Goal: Task Accomplishment & Management: Manage account settings

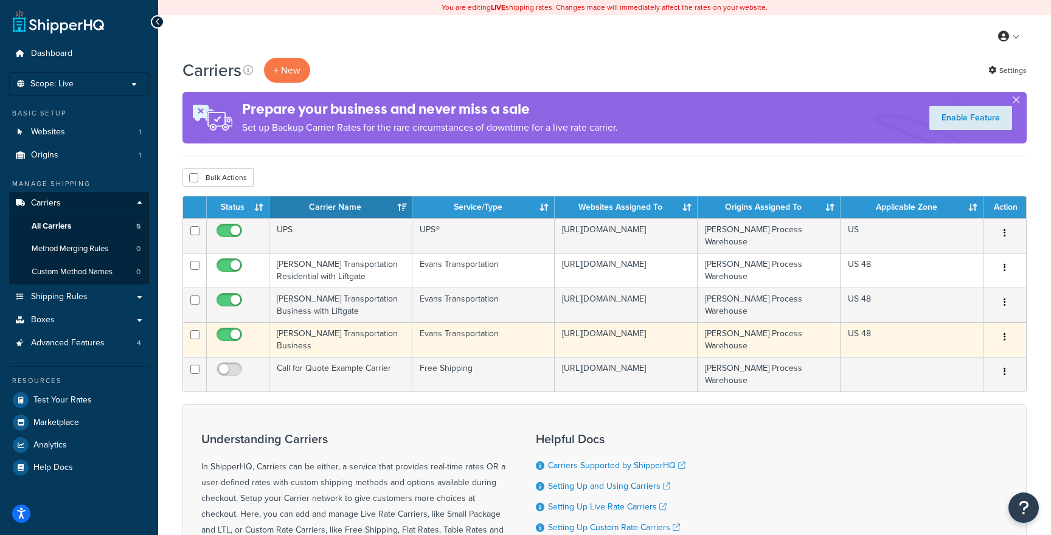
click at [447, 335] on td "Evans Transportation" at bounding box center [484, 339] width 143 height 35
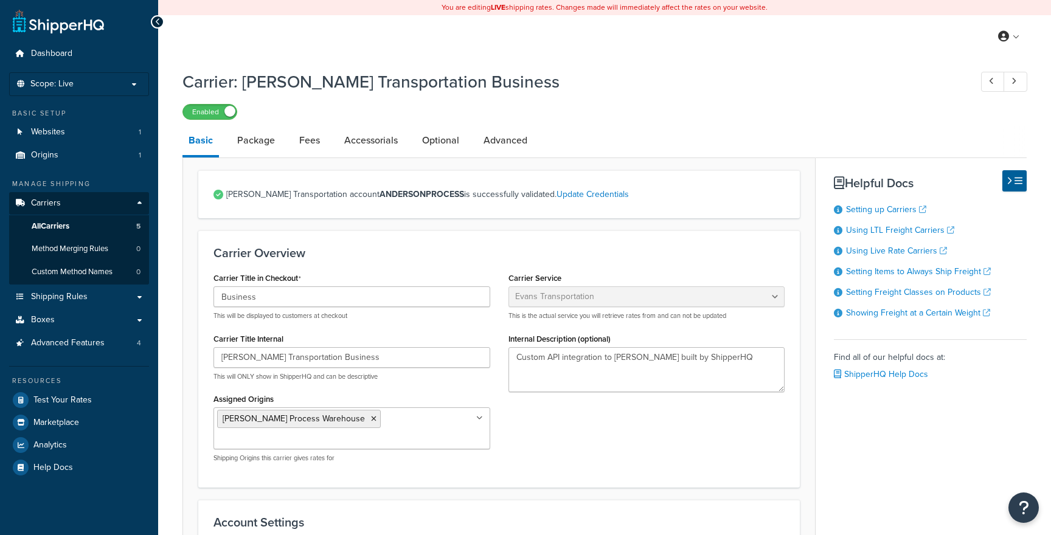
select select "evansFreight"
select select "PLT"
click at [281, 147] on li "Package" at bounding box center [262, 140] width 62 height 29
click at [258, 145] on link "Package" at bounding box center [256, 140] width 50 height 29
select select "736489"
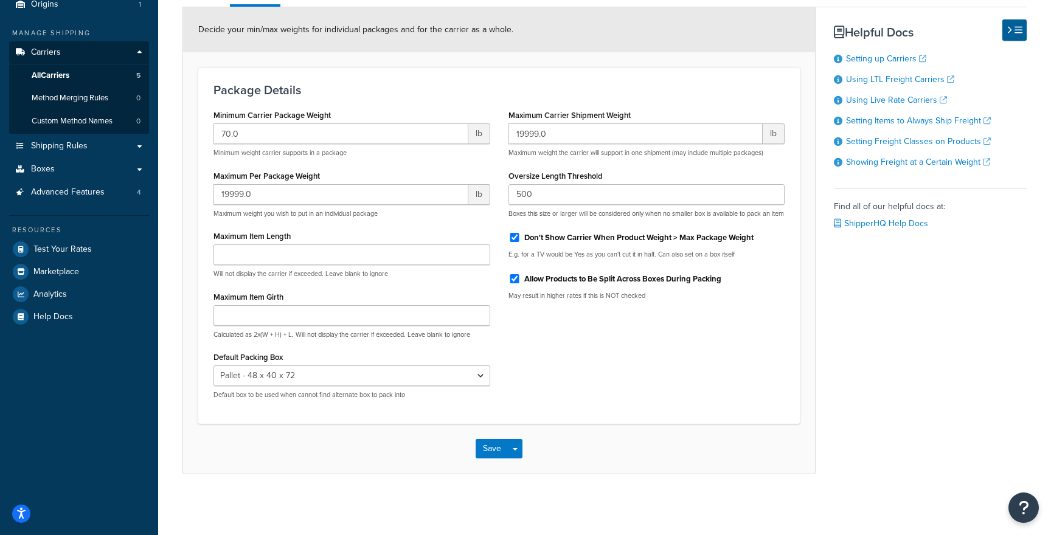
scroll to position [65, 0]
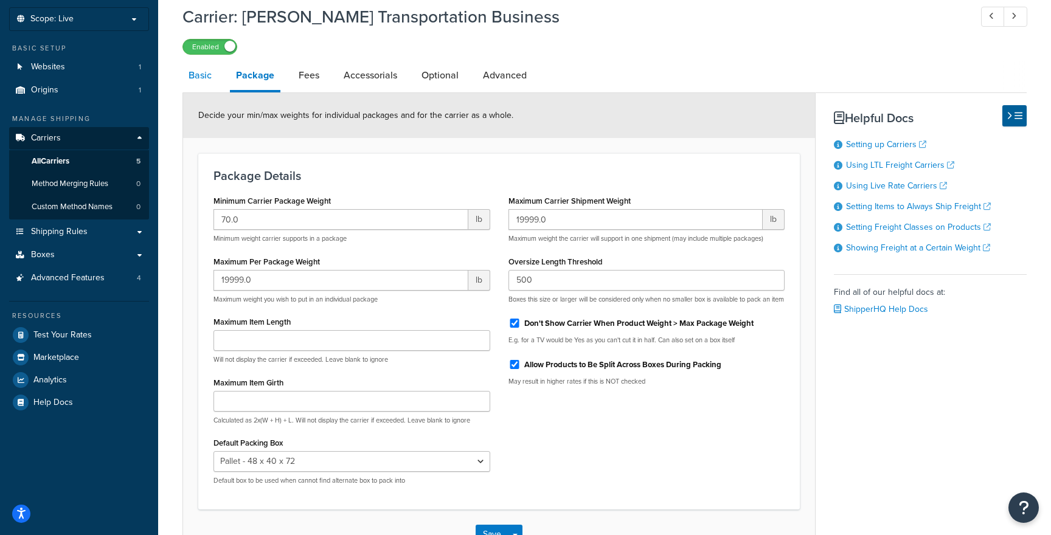
click at [214, 82] on link "Basic" at bounding box center [200, 75] width 35 height 29
select select "evansFreight"
select select "PLT"
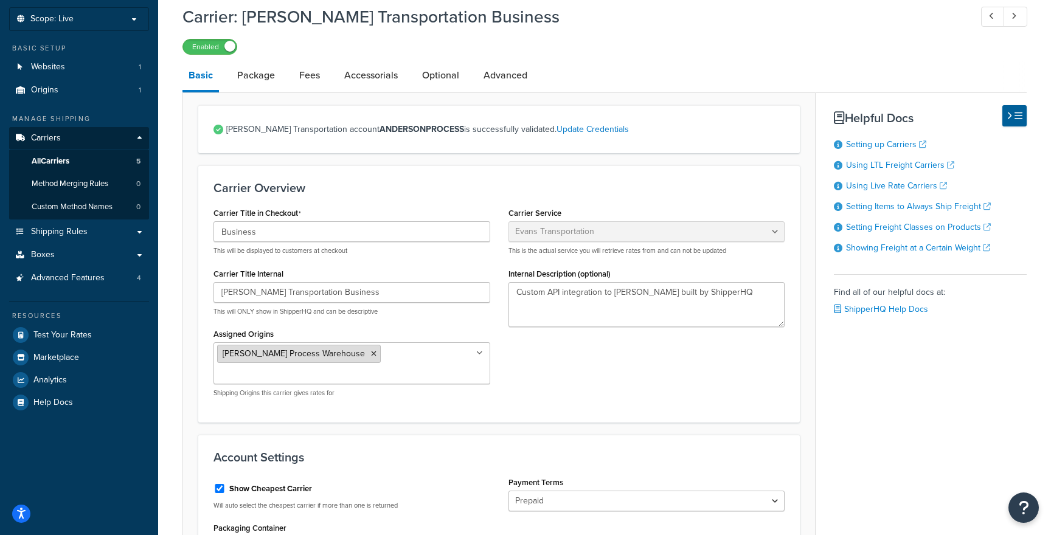
scroll to position [421, 0]
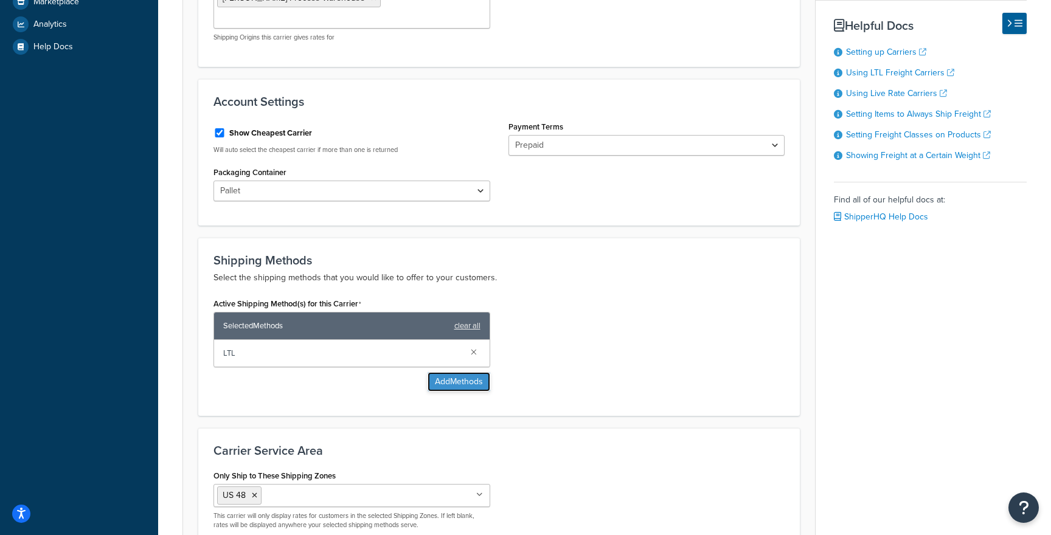
click at [442, 372] on button "Add Methods" at bounding box center [459, 381] width 63 height 19
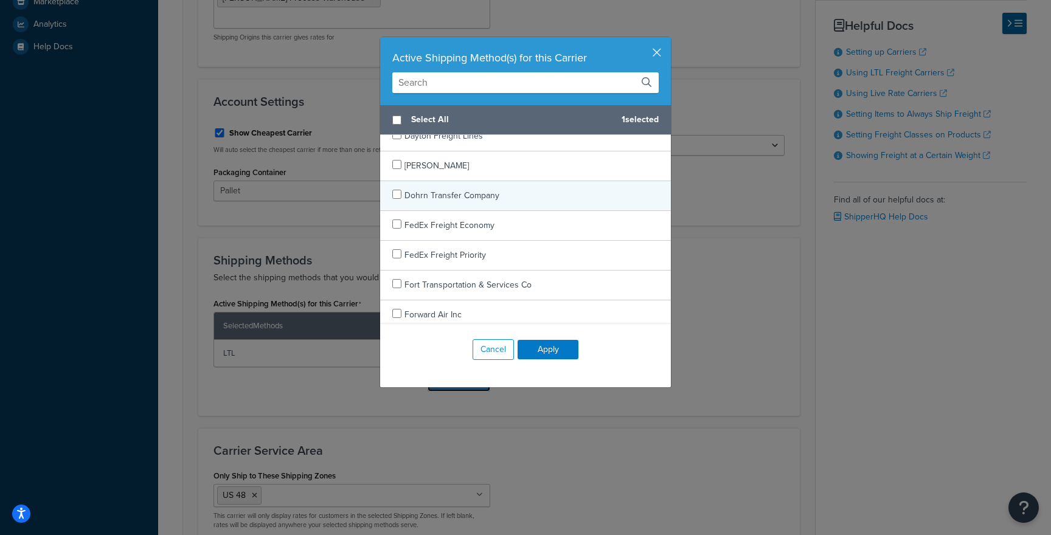
scroll to position [0, 0]
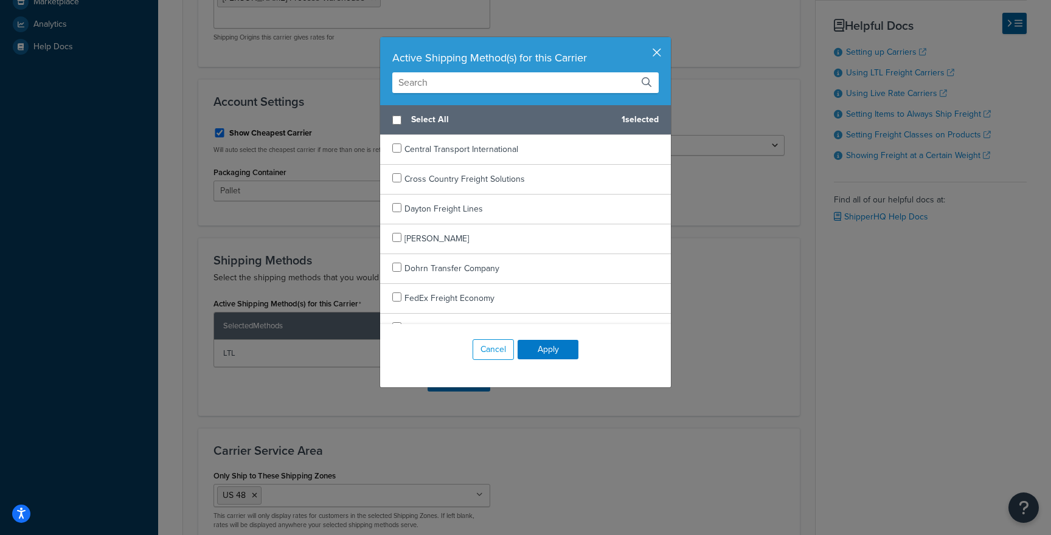
click at [668, 40] on button "button" at bounding box center [669, 38] width 3 height 3
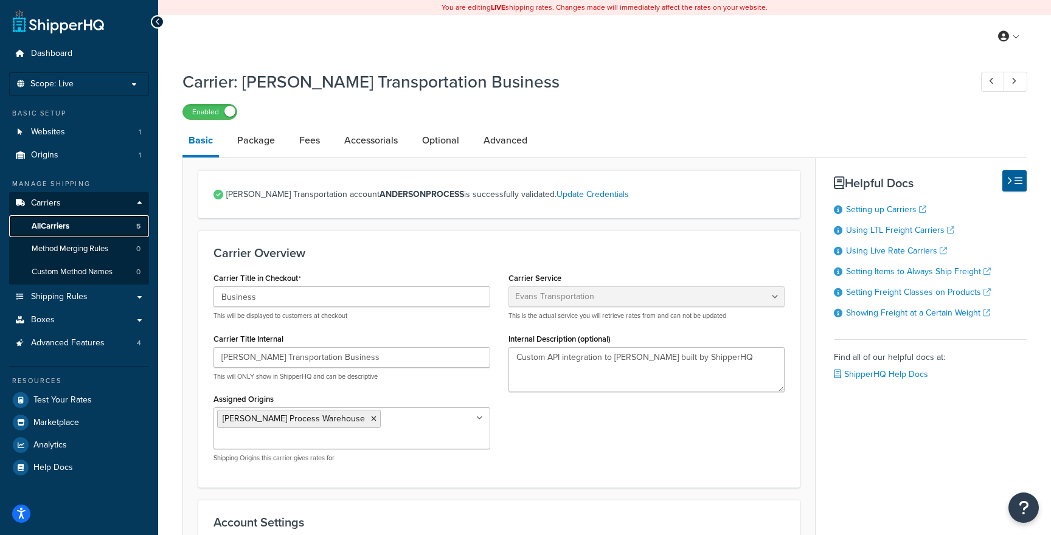
click at [66, 218] on link "All Carriers 5" at bounding box center [79, 226] width 140 height 23
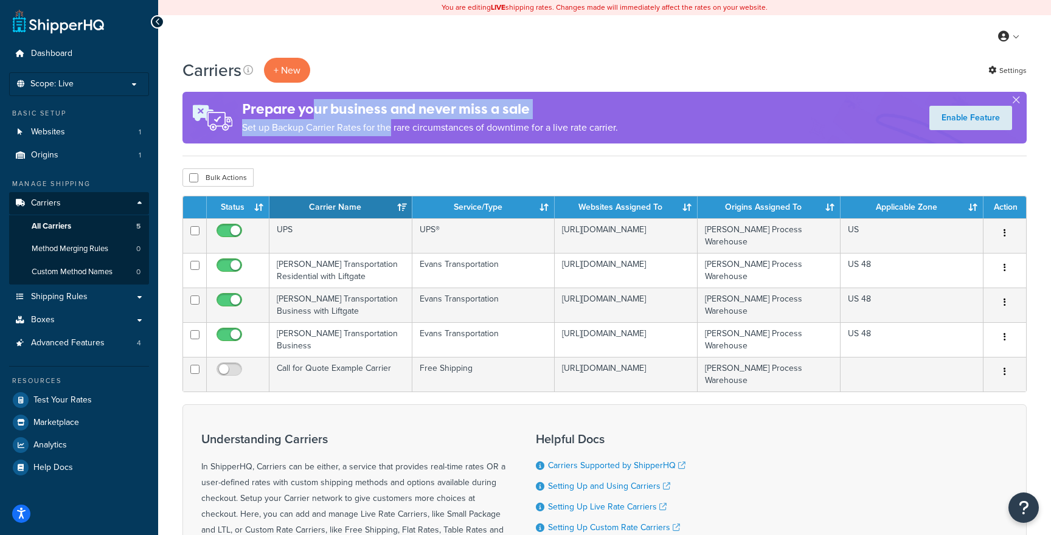
drag, startPoint x: 391, startPoint y: 134, endPoint x: 317, endPoint y: 116, distance: 76.6
click at [317, 116] on div "Prepare your business and never miss a sale Set up Backup Carrier Rates for the…" at bounding box center [430, 117] width 376 height 49
click at [317, 116] on h4 "Prepare your business and never miss a sale" at bounding box center [430, 109] width 376 height 20
drag, startPoint x: 310, startPoint y: 116, endPoint x: 506, endPoint y: 115, distance: 196.5
click at [506, 115] on h4 "Prepare your business and never miss a sale" at bounding box center [430, 109] width 376 height 20
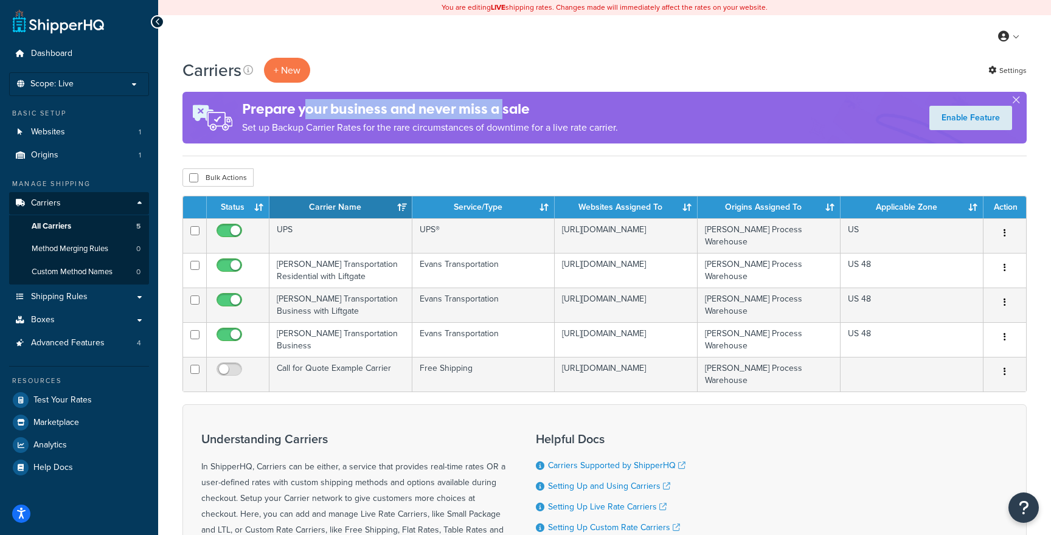
click at [506, 115] on h4 "Prepare your business and never miss a sale" at bounding box center [430, 109] width 376 height 20
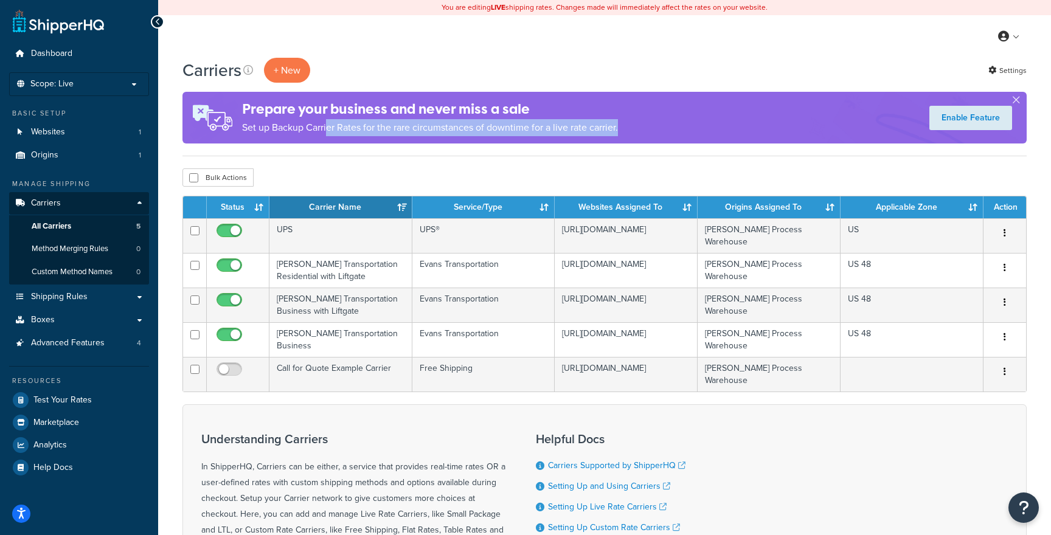
drag, startPoint x: 625, startPoint y: 134, endPoint x: 323, endPoint y: 129, distance: 302.4
click at [325, 129] on div "Prepare your business and never miss a sale Set up Backup Carrier Rates for the…" at bounding box center [605, 118] width 844 height 52
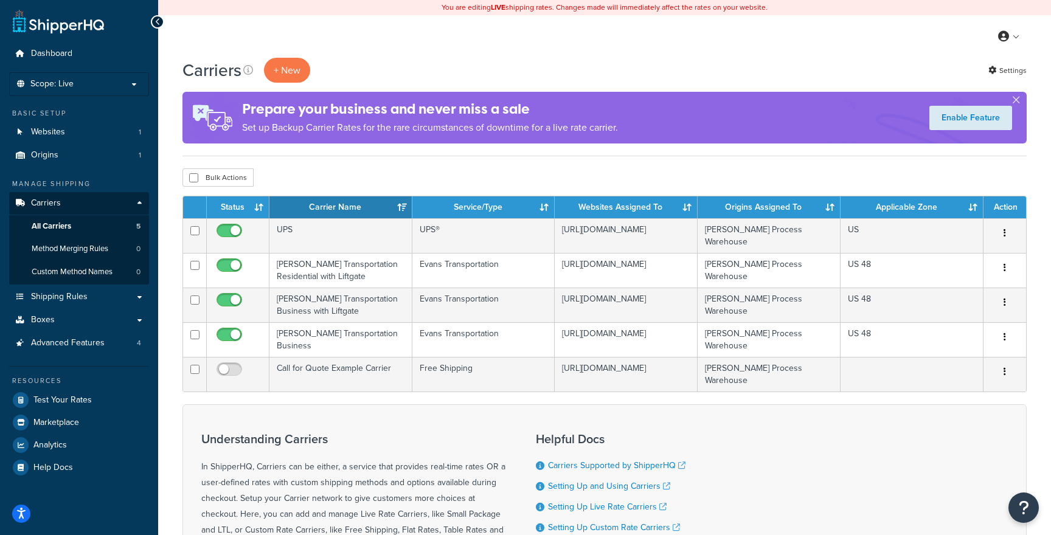
click at [323, 129] on p "Set up Backup Carrier Rates for the rare circumstances of downtime for a live r…" at bounding box center [430, 127] width 376 height 17
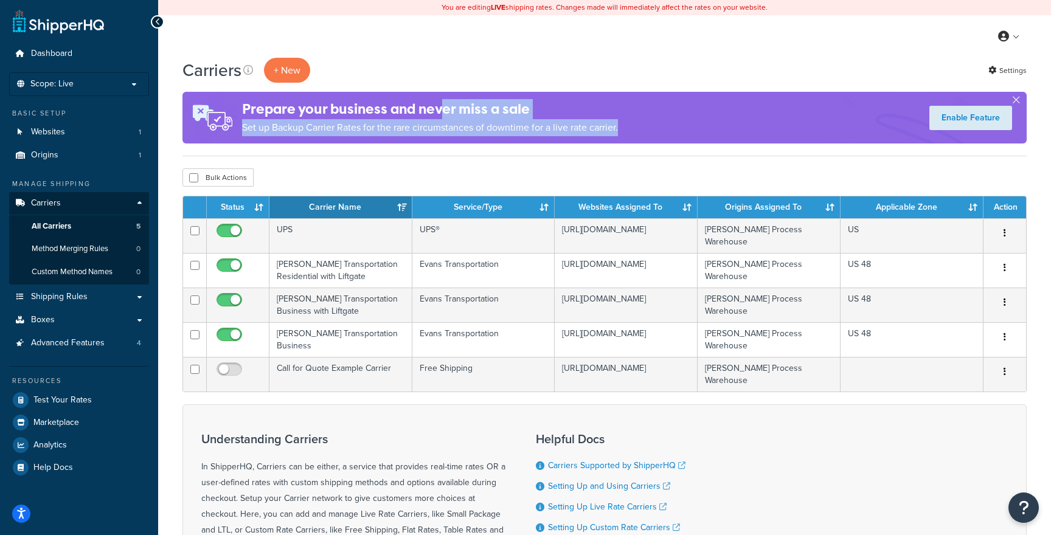
drag, startPoint x: 629, startPoint y: 129, endPoint x: 441, endPoint y: 109, distance: 189.1
click at [441, 109] on div "Prepare your business and never miss a sale Set up Backup Carrier Rates for the…" at bounding box center [605, 118] width 844 height 52
click at [441, 109] on h4 "Prepare your business and never miss a sale" at bounding box center [430, 109] width 376 height 20
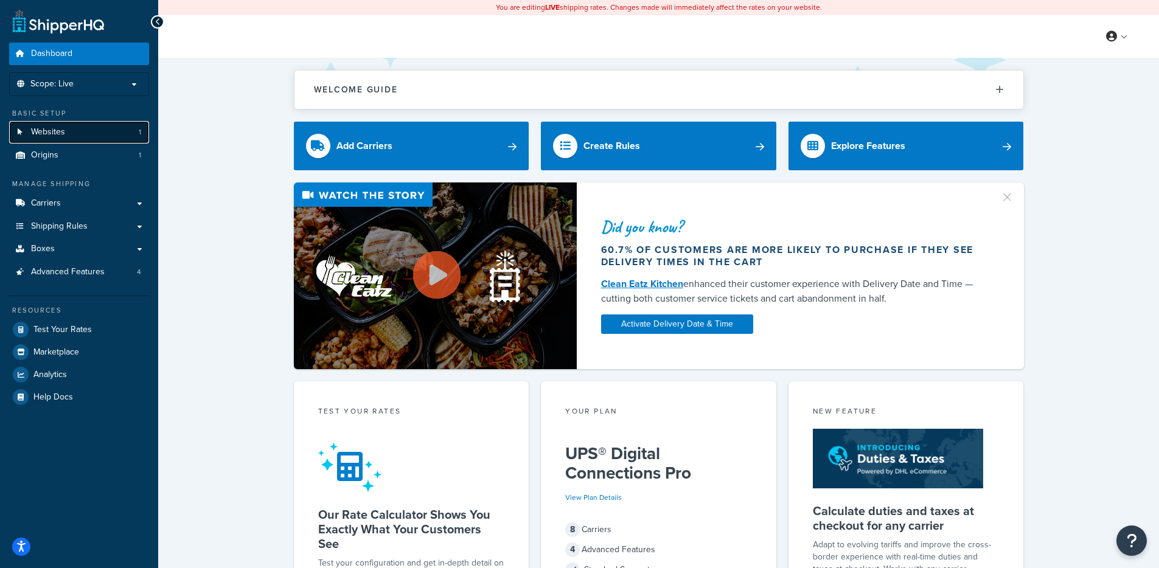
click at [68, 127] on link "Websites 1" at bounding box center [79, 132] width 140 height 23
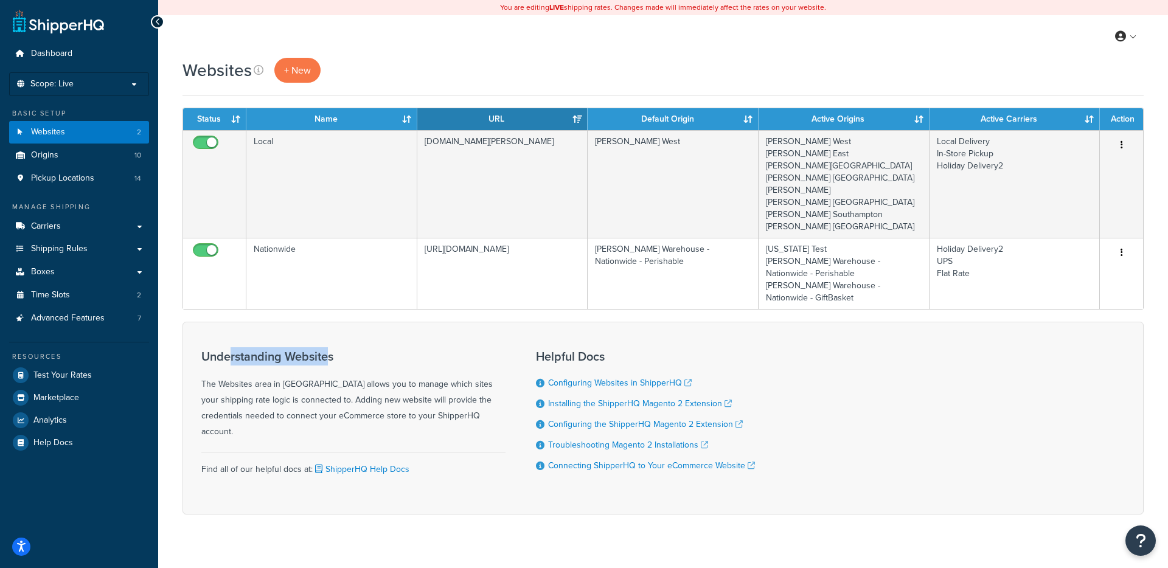
drag, startPoint x: 327, startPoint y: 342, endPoint x: 231, endPoint y: 344, distance: 95.5
click at [231, 350] on h3 "Understanding Websites" at bounding box center [353, 356] width 304 height 13
click at [229, 350] on h3 "Understanding Websites" at bounding box center [353, 356] width 304 height 13
drag, startPoint x: 188, startPoint y: 349, endPoint x: 369, endPoint y: 350, distance: 180.7
click at [369, 350] on div "Websites + New Contact Us Send Us A Message Contact Information Name * Email * …" at bounding box center [663, 308] width 1010 height 500
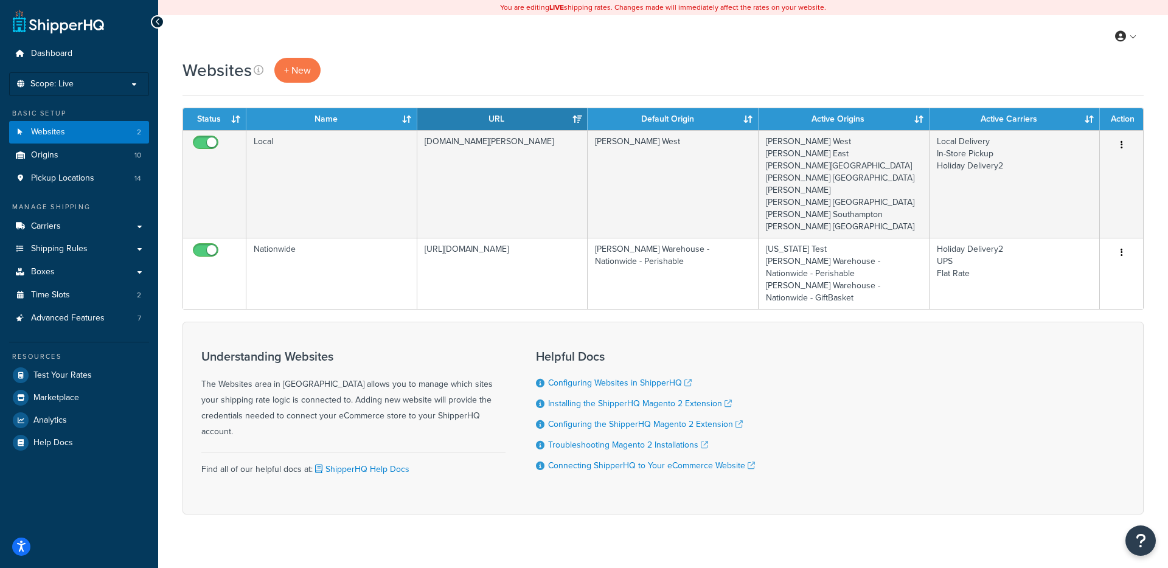
drag, startPoint x: 369, startPoint y: 350, endPoint x: 470, endPoint y: 349, distance: 101.6
click at [369, 350] on h3 "Understanding Websites" at bounding box center [353, 356] width 304 height 13
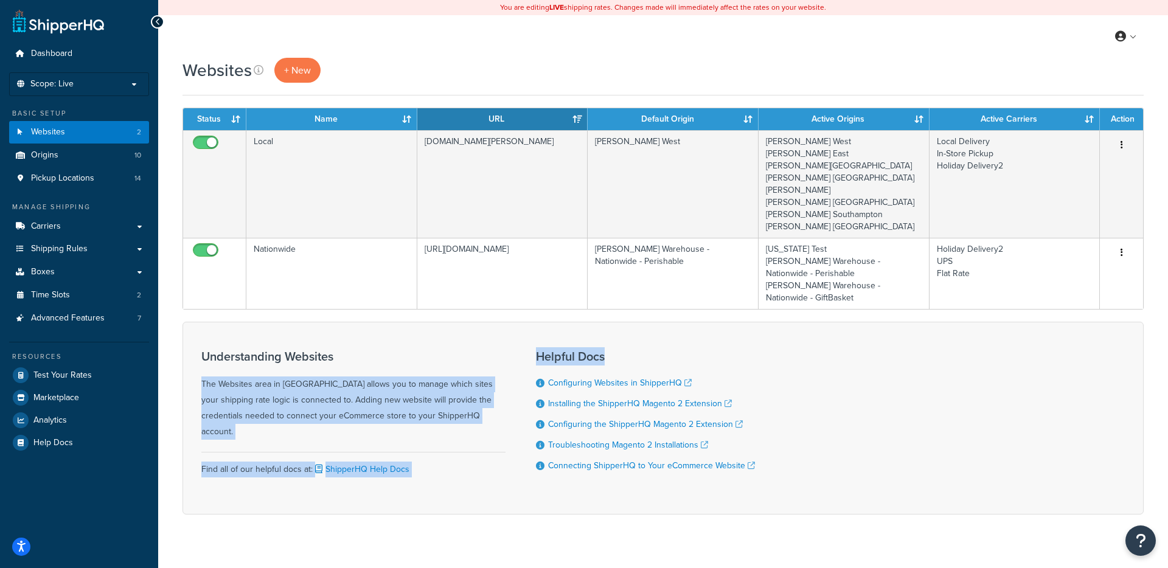
drag, startPoint x: 506, startPoint y: 349, endPoint x: 613, endPoint y: 346, distance: 106.5
click at [612, 346] on div "Understanding Websites The Websites area in ShipperHQ allows you to manage whic…" at bounding box center [663, 418] width 961 height 193
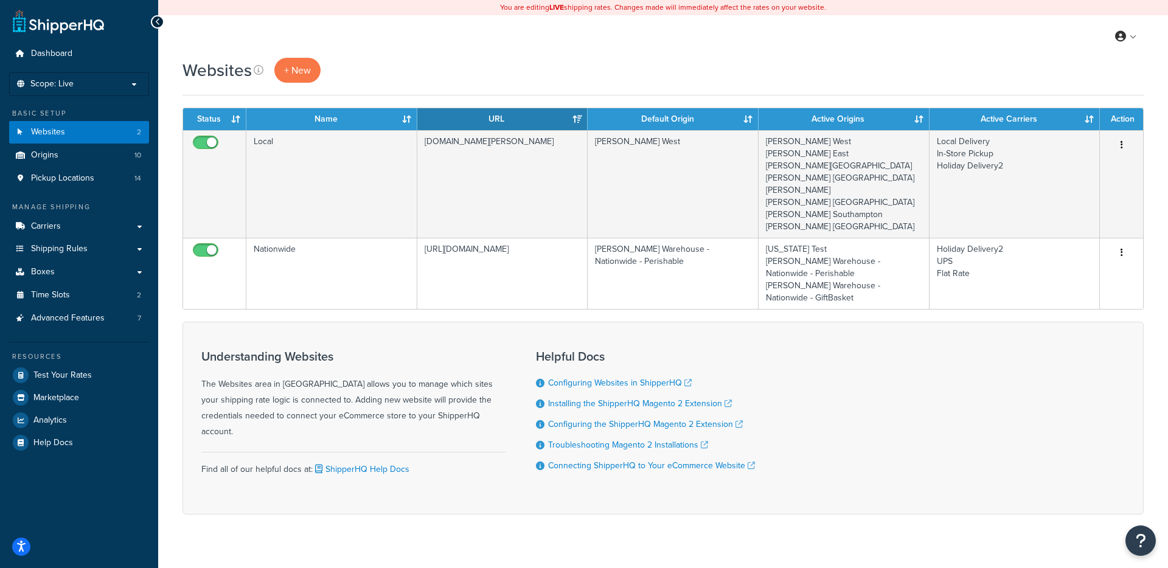
click at [613, 350] on h3 "Helpful Docs" at bounding box center [645, 356] width 219 height 13
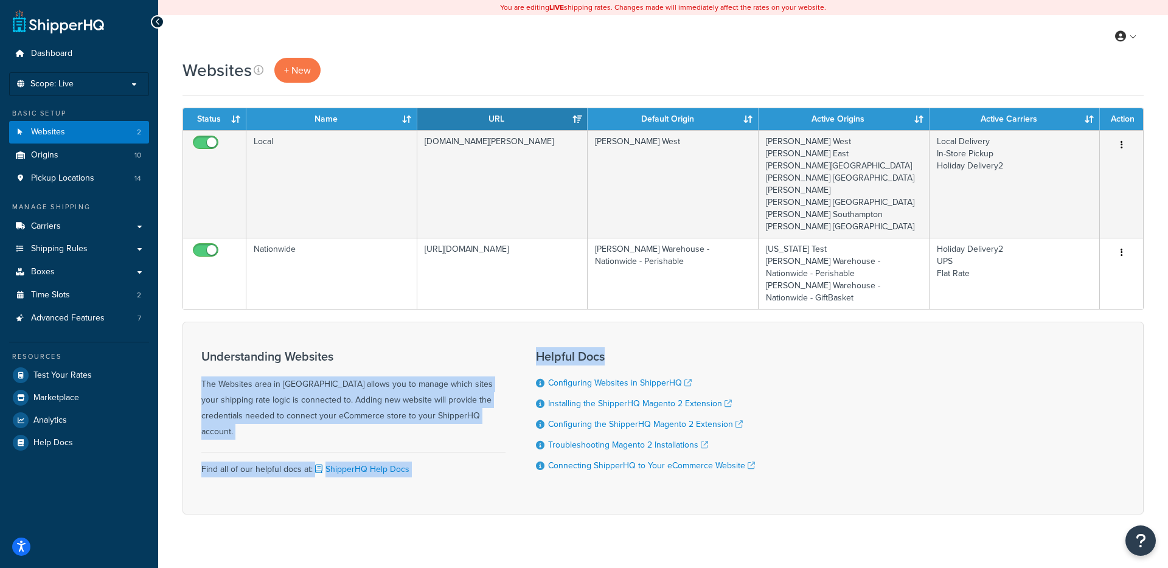
drag, startPoint x: 605, startPoint y: 343, endPoint x: 467, endPoint y: 343, distance: 138.7
click at [467, 342] on div "Understanding Websites The Websites area in ShipperHQ allows you to manage whic…" at bounding box center [663, 418] width 961 height 193
click at [466, 350] on h3 "Understanding Websites" at bounding box center [353, 356] width 304 height 13
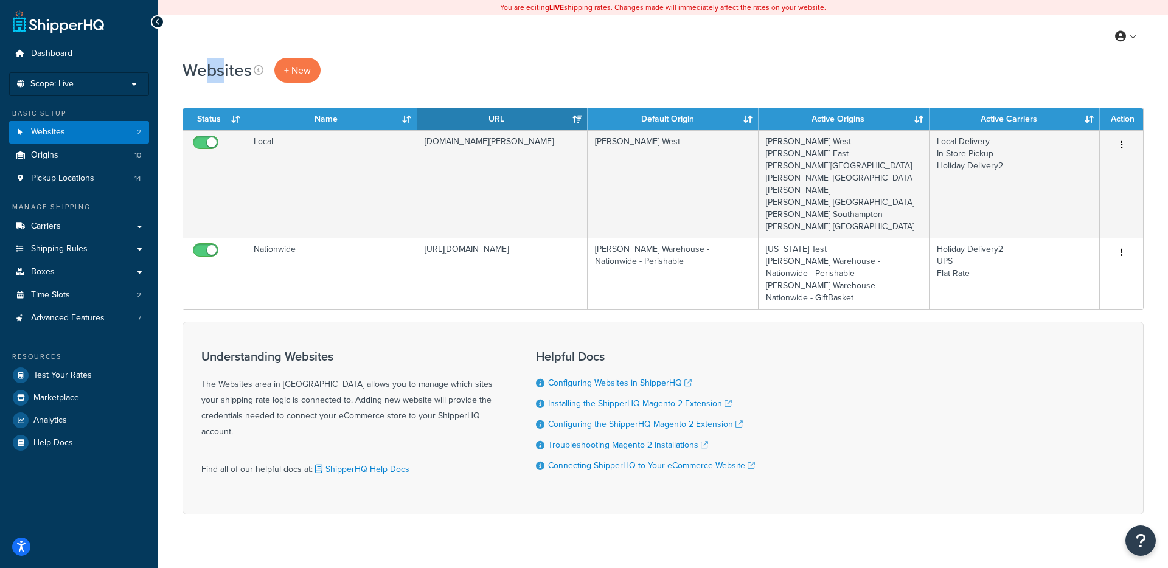
drag, startPoint x: 211, startPoint y: 77, endPoint x: 223, endPoint y: 78, distance: 11.6
click at [223, 77] on h1 "Websites" at bounding box center [217, 70] width 69 height 24
click at [225, 78] on h1 "Websites" at bounding box center [217, 70] width 69 height 24
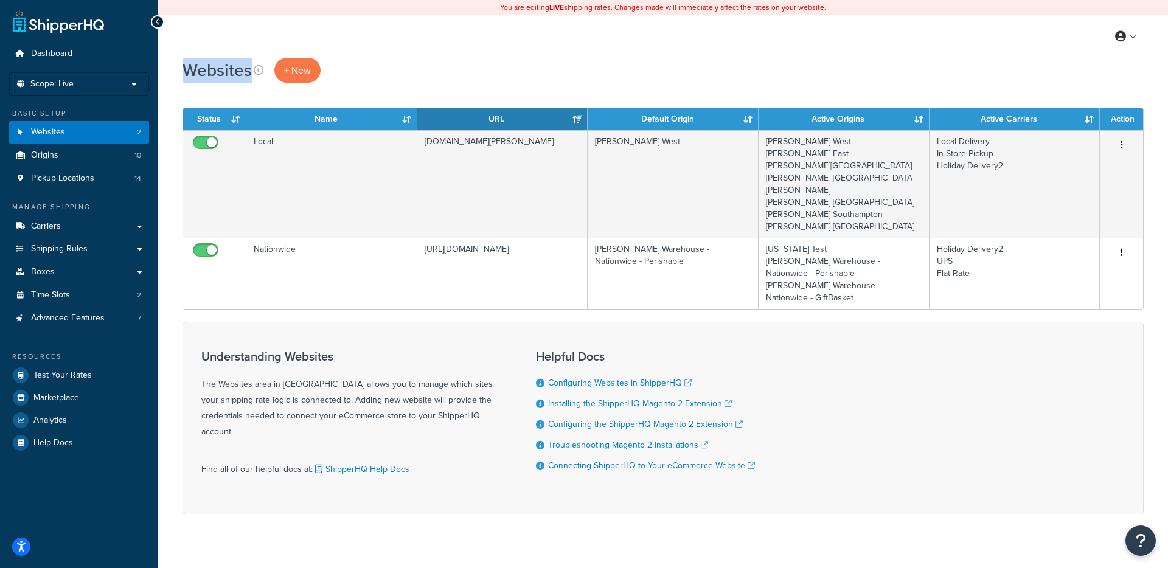
click at [225, 78] on h1 "Websites" at bounding box center [217, 70] width 69 height 24
click at [221, 85] on div "Websites + New" at bounding box center [663, 77] width 961 height 38
click at [209, 75] on h1 "Websites" at bounding box center [217, 70] width 69 height 24
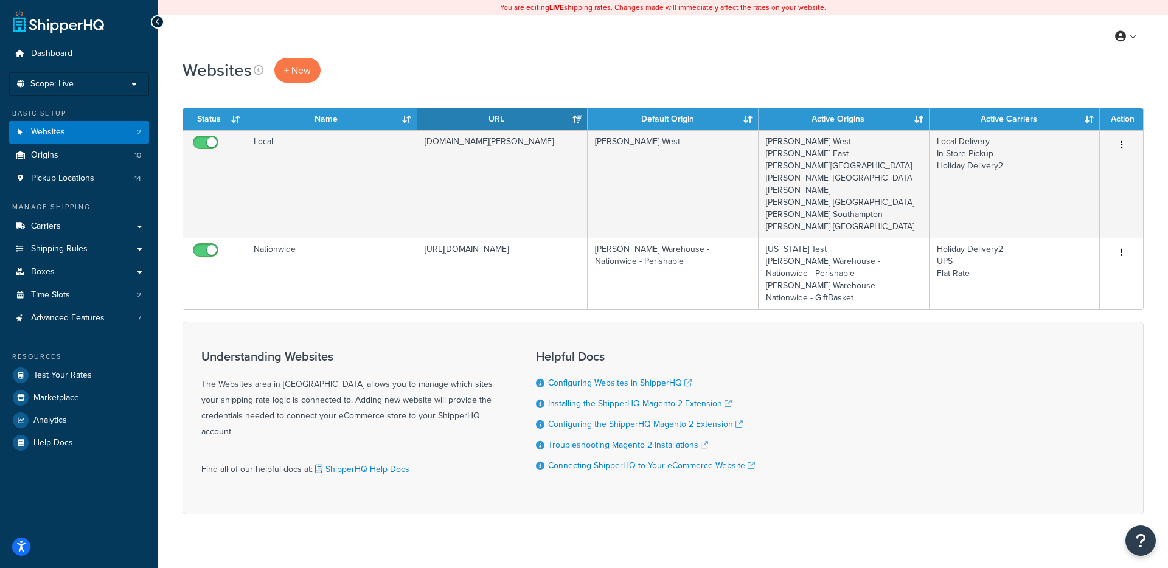
click at [212, 96] on div "Websites + New" at bounding box center [663, 77] width 961 height 38
click at [192, 66] on h1 "Websites" at bounding box center [217, 70] width 69 height 24
click at [195, 83] on div "Websites + New" at bounding box center [663, 77] width 961 height 38
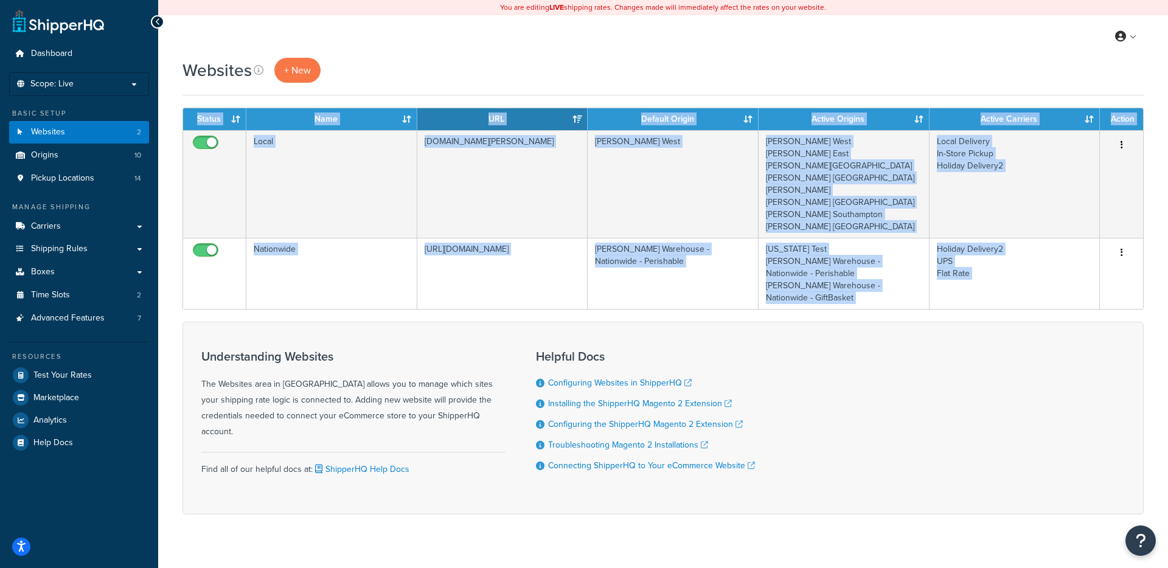
drag, startPoint x: 192, startPoint y: 91, endPoint x: 463, endPoint y: 94, distance: 271.4
click at [469, 94] on div "Websites + New" at bounding box center [663, 77] width 961 height 38
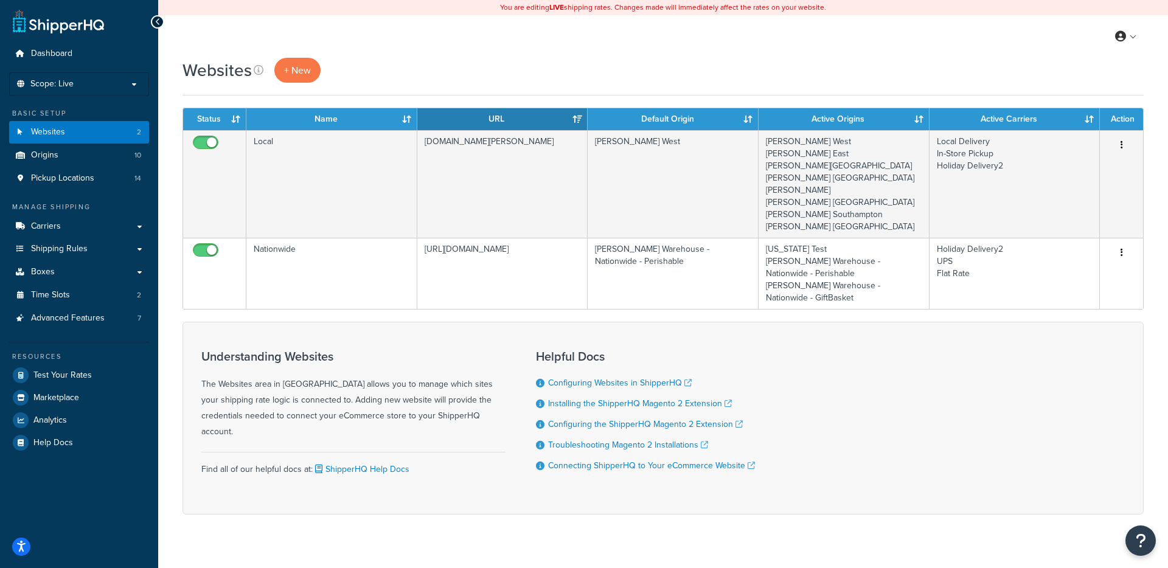
click at [374, 96] on div "Websites + New Contact Us Send Us A Message Contact Information Name * Email * …" at bounding box center [663, 308] width 1010 height 500
click at [215, 65] on h1 "Websites" at bounding box center [217, 70] width 69 height 24
click at [208, 111] on th "Status" at bounding box center [214, 119] width 63 height 22
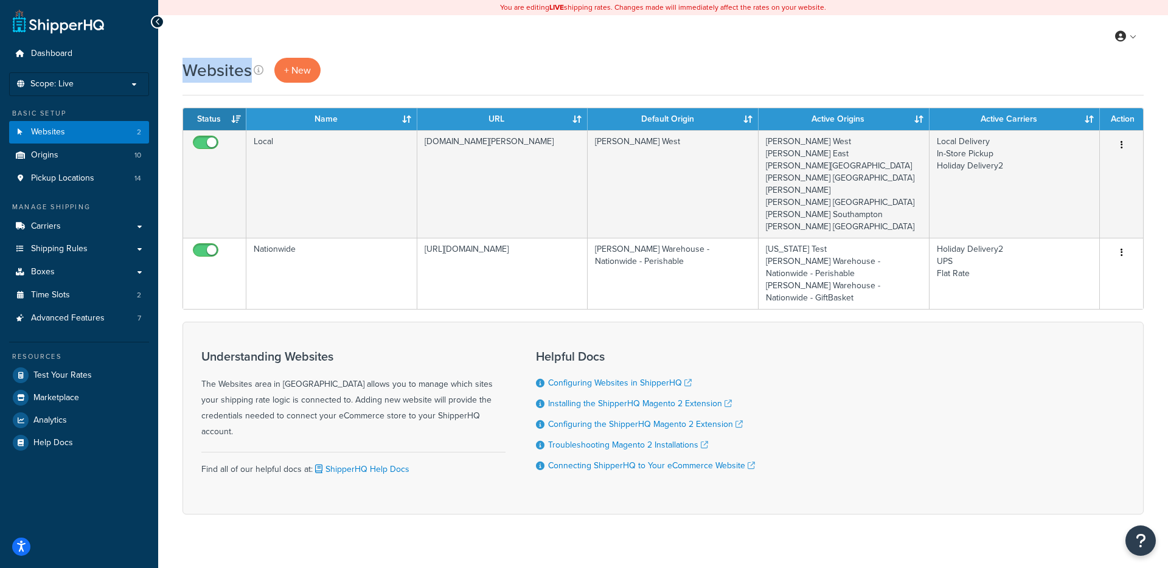
click at [209, 91] on div "Websites + New" at bounding box center [663, 77] width 961 height 38
click at [209, 72] on h1 "Websites" at bounding box center [217, 70] width 69 height 24
click at [209, 73] on h1 "Websites" at bounding box center [217, 70] width 69 height 24
click at [209, 84] on div "Websites + New" at bounding box center [663, 77] width 961 height 38
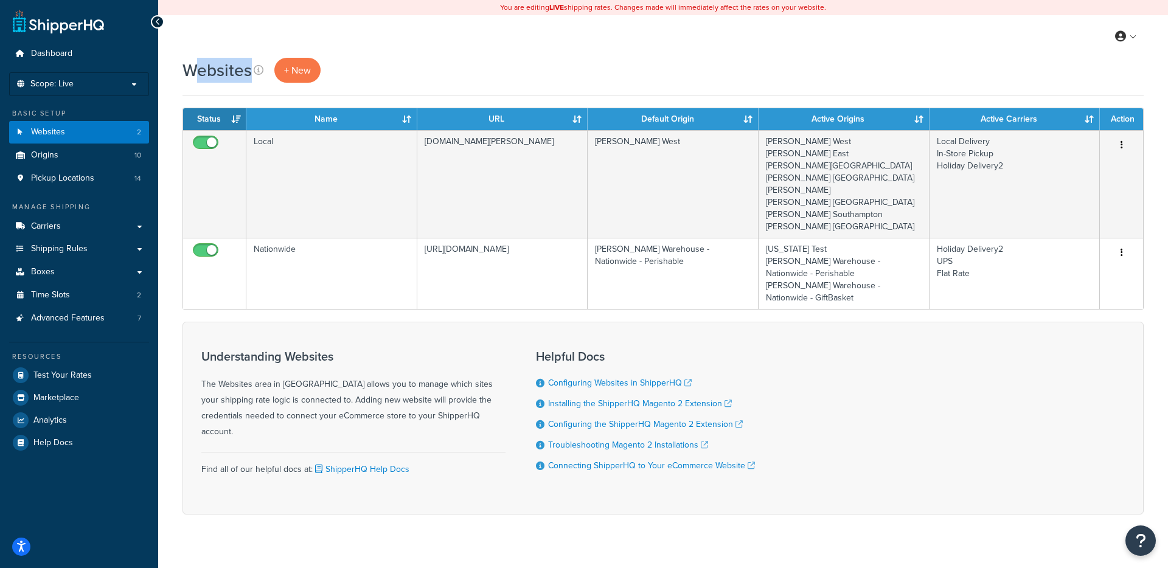
drag, startPoint x: 198, startPoint y: 73, endPoint x: 251, endPoint y: 71, distance: 52.4
click at [251, 71] on h1 "Websites" at bounding box center [217, 70] width 69 height 24
click at [251, 72] on h1 "Websites" at bounding box center [217, 70] width 69 height 24
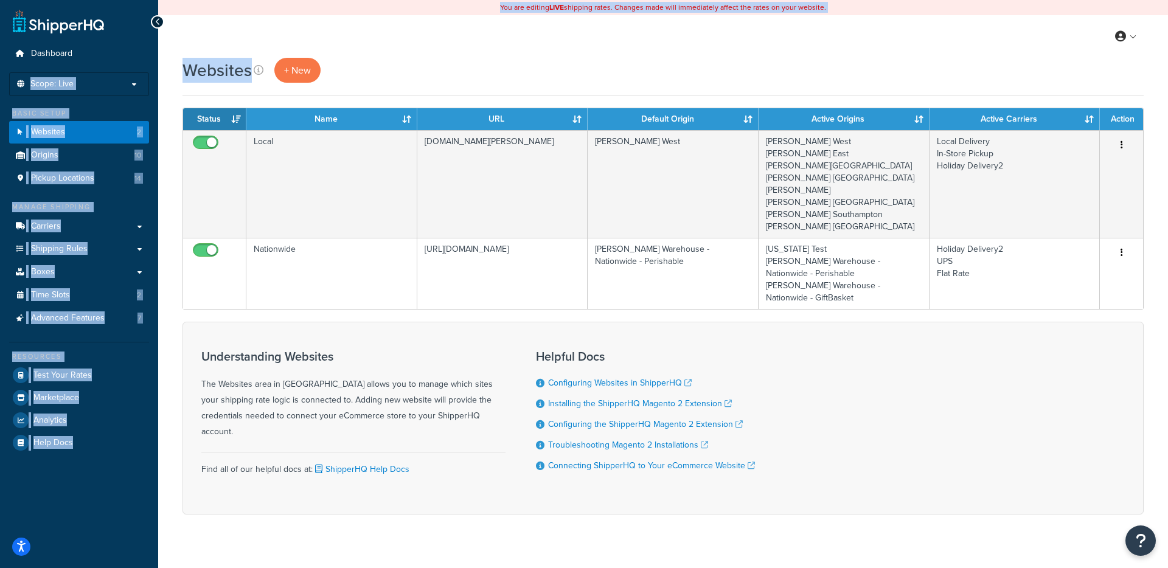
drag, startPoint x: 249, startPoint y: 72, endPoint x: 155, endPoint y: 72, distance: 94.3
click at [155, 72] on div "Dashboard Scope: Live Development Integration Test Manage Scopes Basic Setup We…" at bounding box center [584, 294] width 1168 height 588
click at [190, 69] on h1 "Websites" at bounding box center [217, 70] width 69 height 24
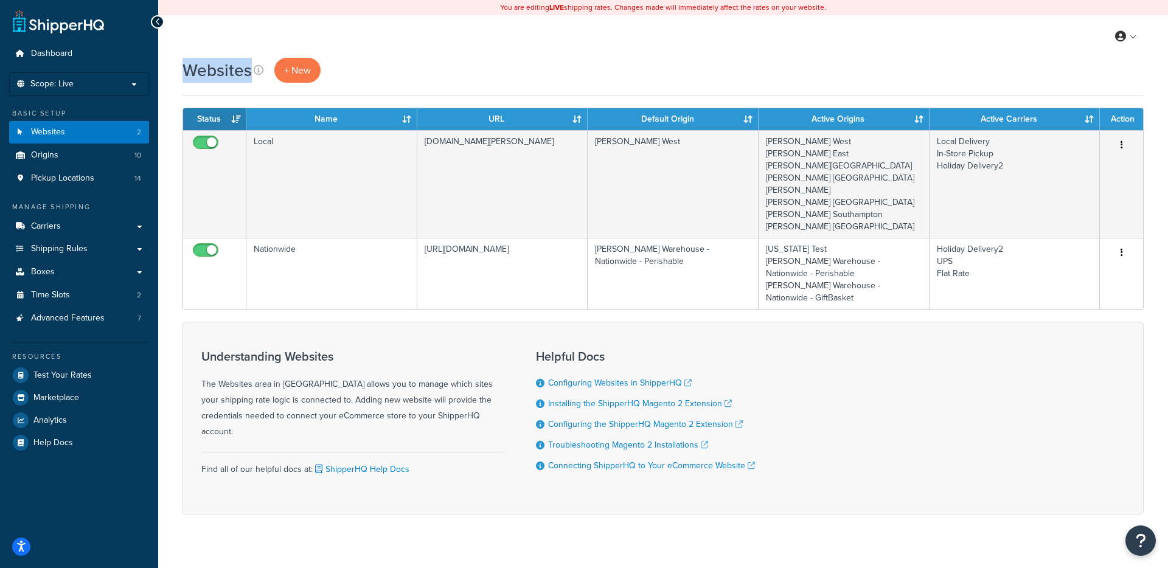
drag, startPoint x: 186, startPoint y: 70, endPoint x: 247, endPoint y: 71, distance: 60.9
click at [247, 71] on h1 "Websites" at bounding box center [217, 70] width 69 height 24
click at [246, 71] on h1 "Websites" at bounding box center [217, 70] width 69 height 24
click at [215, 80] on h1 "Websites" at bounding box center [217, 70] width 69 height 24
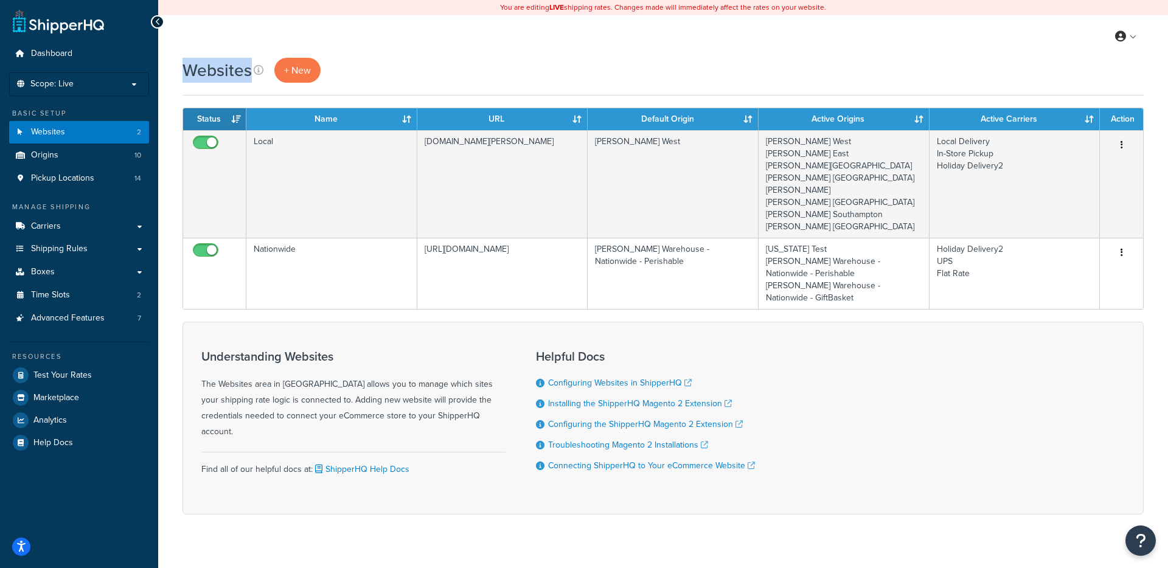
click at [215, 80] on h1 "Websites" at bounding box center [217, 70] width 69 height 24
click at [215, 74] on h1 "Websites" at bounding box center [217, 70] width 69 height 24
click at [211, 74] on h1 "Websites" at bounding box center [217, 70] width 69 height 24
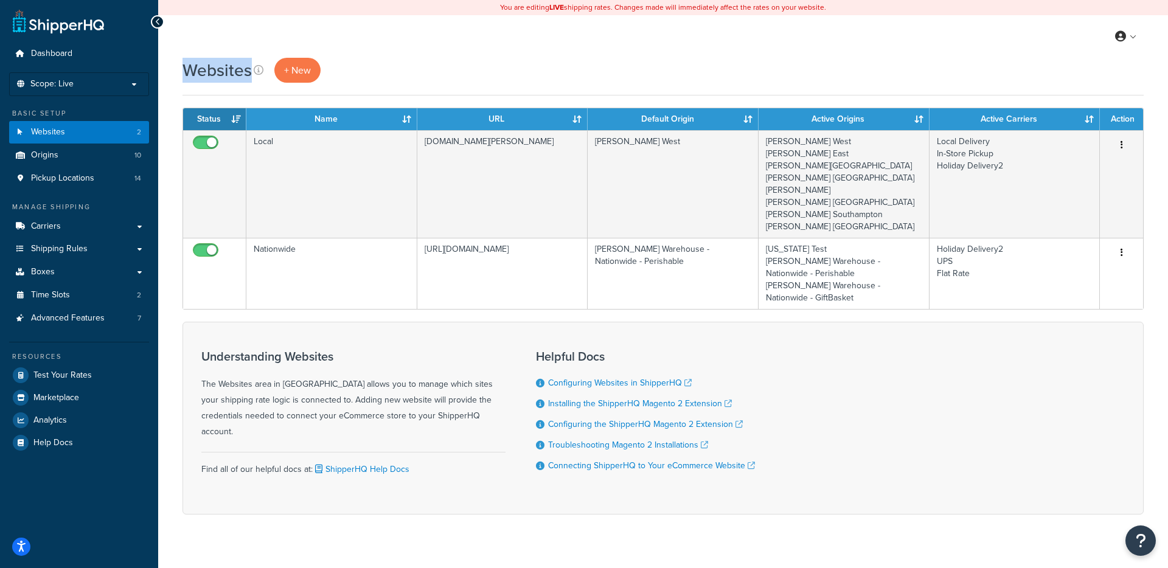
click at [217, 84] on div "Websites + New" at bounding box center [663, 77] width 961 height 38
click at [217, 77] on h1 "Websites" at bounding box center [217, 70] width 69 height 24
click at [216, 87] on div "Websites + New" at bounding box center [663, 77] width 961 height 38
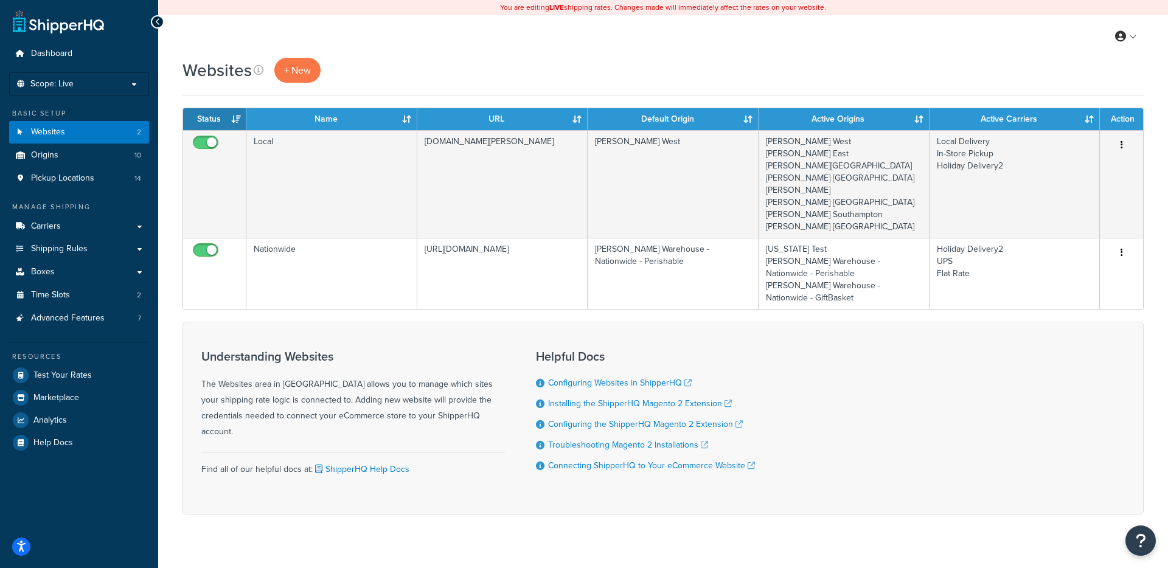
click at [206, 96] on div "Websites + New Contact Us Send Us A Message Contact Information Name * Email * …" at bounding box center [663, 308] width 1010 height 500
click at [214, 70] on h1 "Websites" at bounding box center [217, 70] width 69 height 24
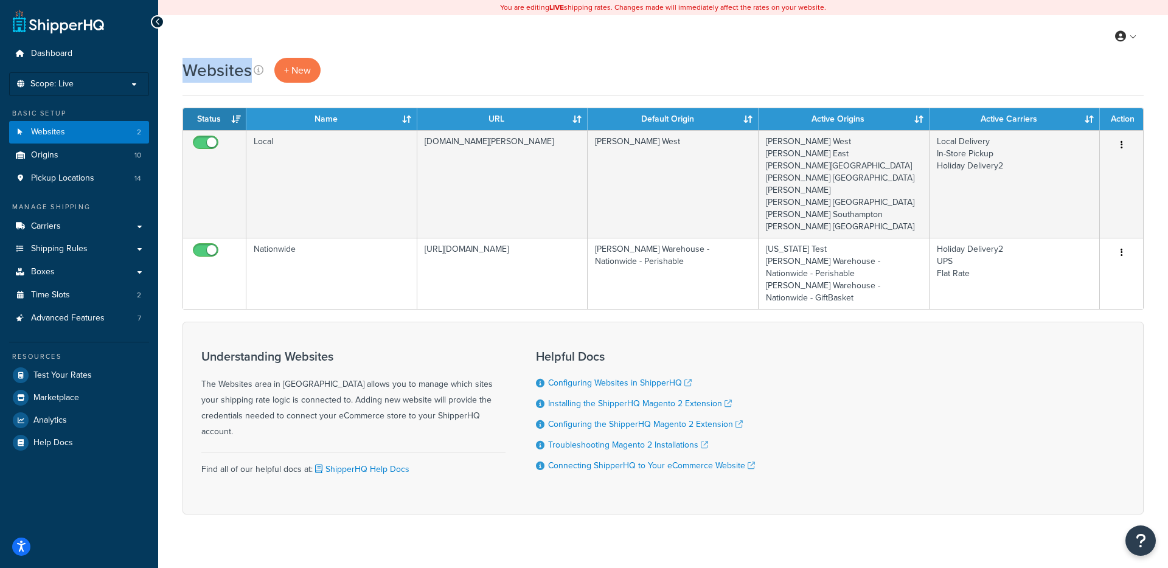
click at [214, 70] on h1 "Websites" at bounding box center [217, 70] width 69 height 24
drag, startPoint x: 214, startPoint y: 86, endPoint x: 214, endPoint y: 79, distance: 6.7
click at [214, 86] on div "Websites + New" at bounding box center [663, 77] width 961 height 38
click at [213, 73] on h1 "Websites" at bounding box center [217, 70] width 69 height 24
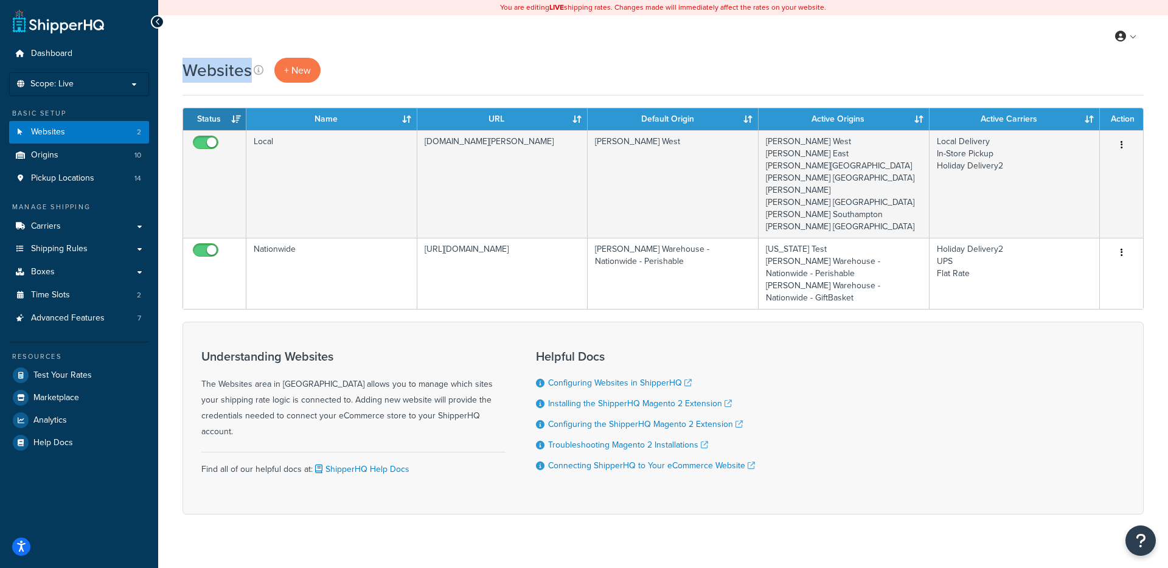
click at [212, 86] on div "Websites + New" at bounding box center [663, 77] width 961 height 38
click at [217, 69] on h1 "Websites" at bounding box center [217, 70] width 69 height 24
click at [214, 91] on div "Websites + New" at bounding box center [663, 77] width 961 height 38
click at [215, 61] on h1 "Websites" at bounding box center [217, 70] width 69 height 24
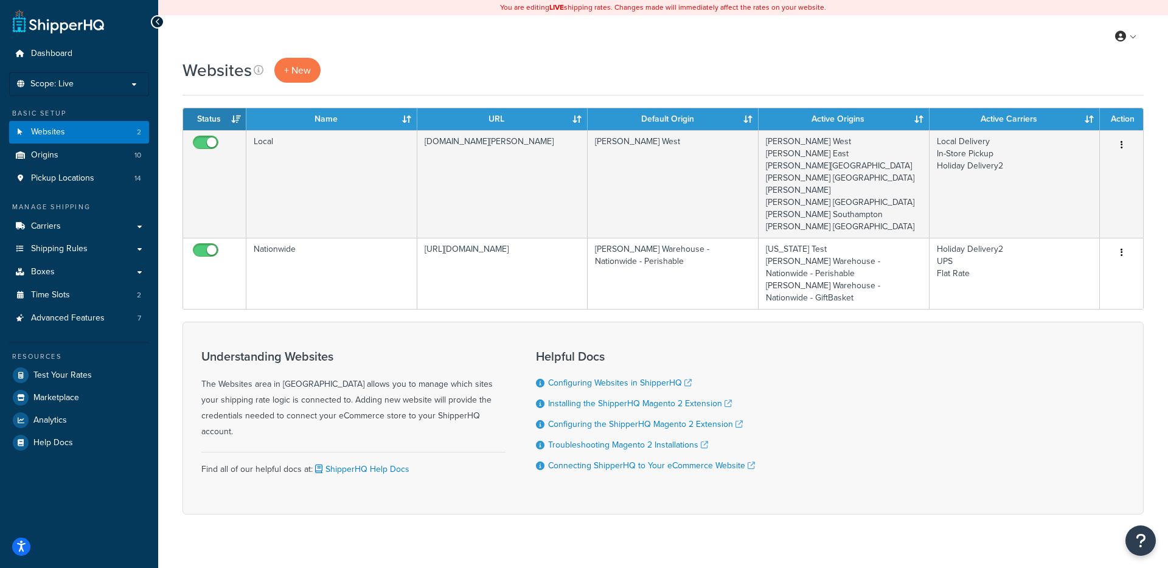
click at [217, 64] on h1 "Websites" at bounding box center [217, 70] width 69 height 24
click at [216, 65] on h1 "Websites" at bounding box center [217, 70] width 69 height 24
click at [217, 96] on div "Websites + New Contact Us Send Us A Message Contact Information Name * Email * …" at bounding box center [663, 308] width 1010 height 500
drag, startPoint x: 475, startPoint y: 316, endPoint x: 475, endPoint y: 329, distance: 12.8
click at [475, 322] on div "Understanding Websites The Websites area in ShipperHQ allows you to manage whic…" at bounding box center [663, 418] width 961 height 193
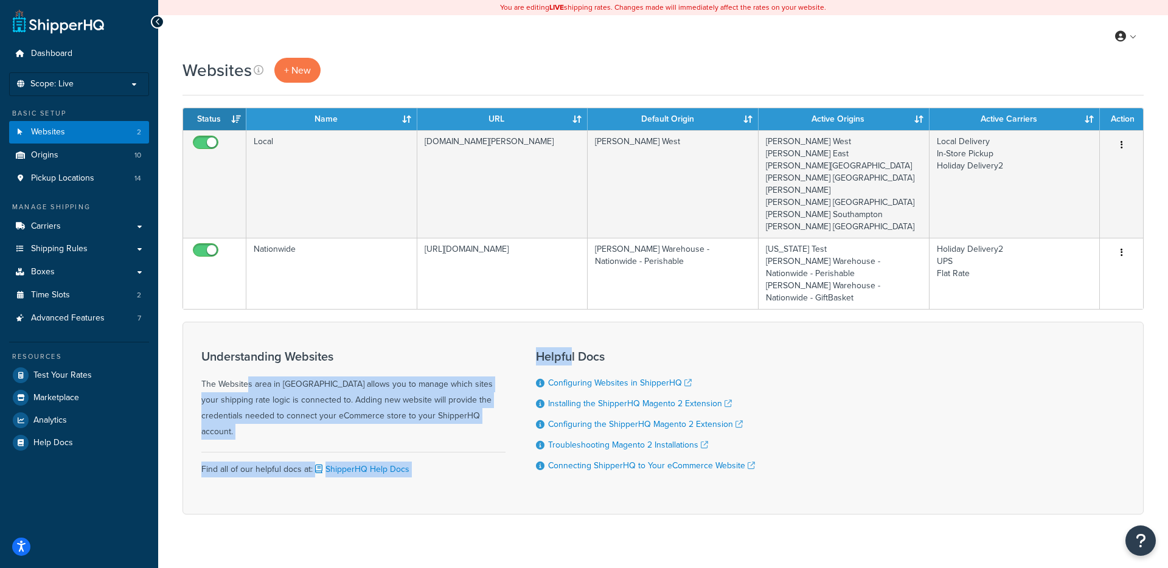
drag, startPoint x: 504, startPoint y: 354, endPoint x: 614, endPoint y: 352, distance: 110.1
click at [605, 353] on div "Understanding Websites The Websites area in ShipperHQ allows you to manage whic…" at bounding box center [663, 418] width 961 height 193
click at [624, 351] on div "Helpful Docs Configuring Websites in ShipperHQ Installing the ShipperHQ Magento…" at bounding box center [645, 418] width 219 height 155
drag, startPoint x: 518, startPoint y: 345, endPoint x: 372, endPoint y: 346, distance: 145.4
click at [389, 346] on div "Understanding Websites The Websites area in ShipperHQ allows you to manage whic…" at bounding box center [663, 418] width 961 height 193
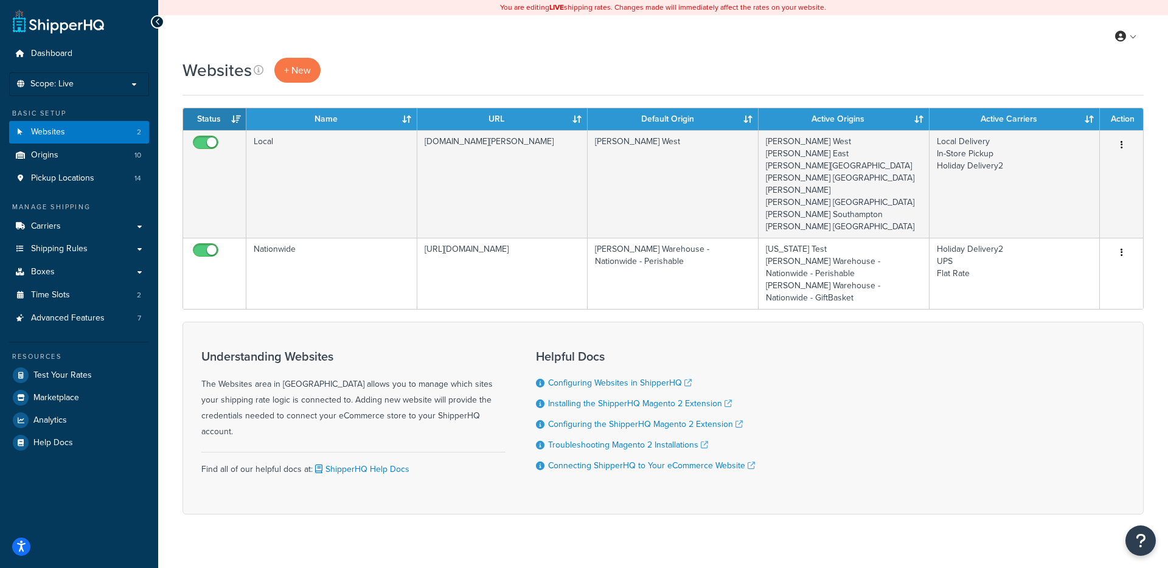
click at [369, 350] on h3 "Understanding Websites" at bounding box center [353, 356] width 304 height 13
drag, startPoint x: 325, startPoint y: 343, endPoint x: 198, endPoint y: 349, distance: 127.3
click at [198, 349] on div "Understanding Websites The Websites area in ShipperHQ allows you to manage whic…" at bounding box center [663, 418] width 961 height 193
click at [197, 349] on div "Understanding Websites The Websites area in ShipperHQ allows you to manage whic…" at bounding box center [663, 418] width 961 height 193
click at [301, 322] on div "Understanding Websites The Websites area in ShipperHQ allows you to manage whic…" at bounding box center [663, 418] width 961 height 193
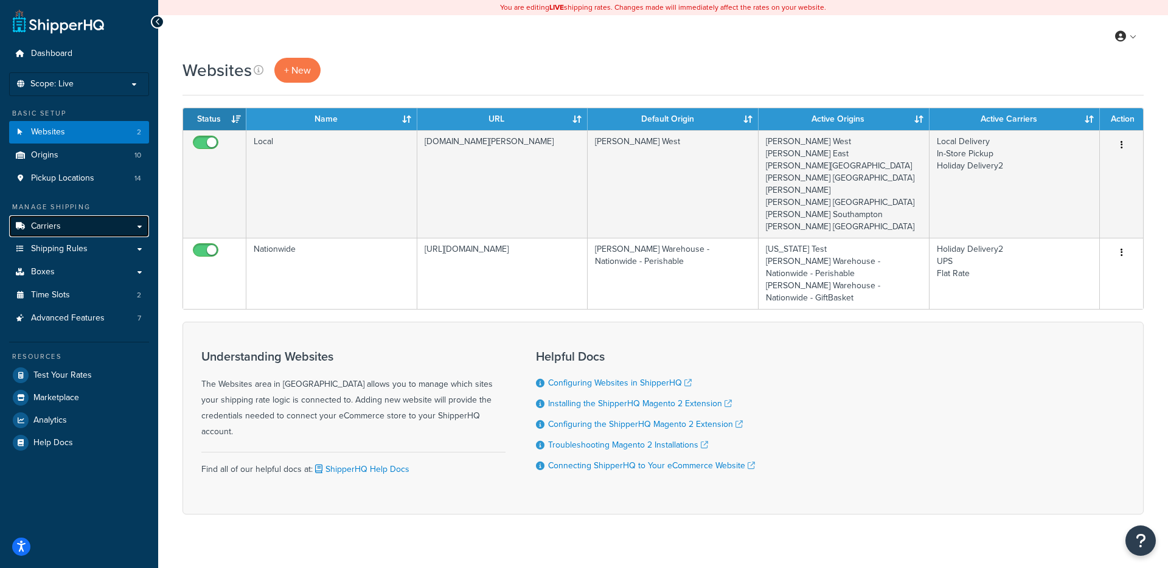
click at [65, 224] on link "Carriers" at bounding box center [79, 226] width 140 height 23
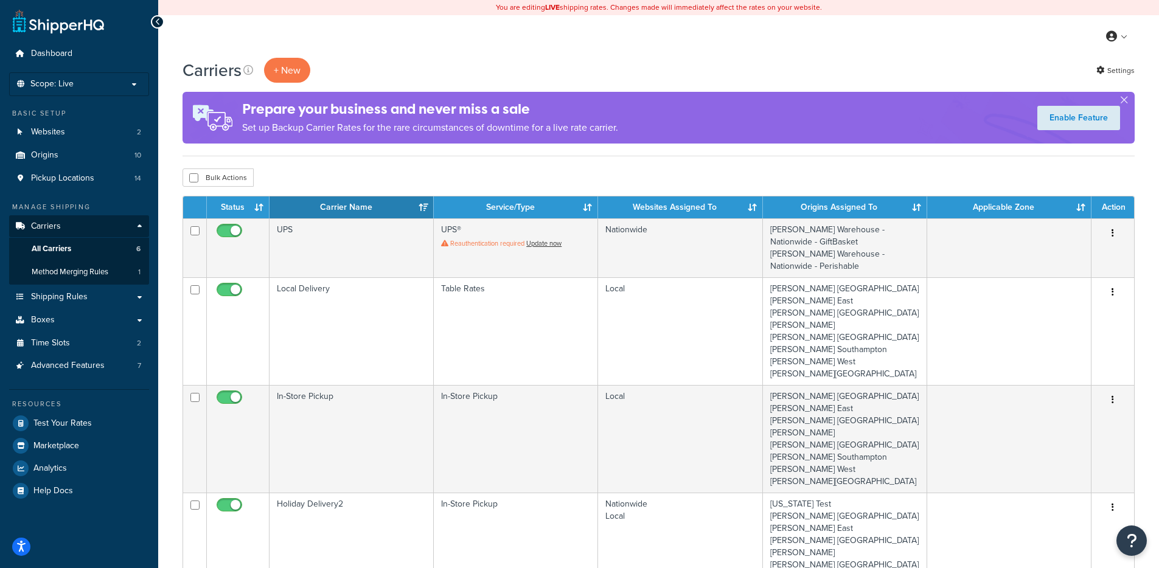
click at [418, 170] on div "Bulk Actions Duplicate [GEOGRAPHIC_DATA]" at bounding box center [659, 178] width 952 height 18
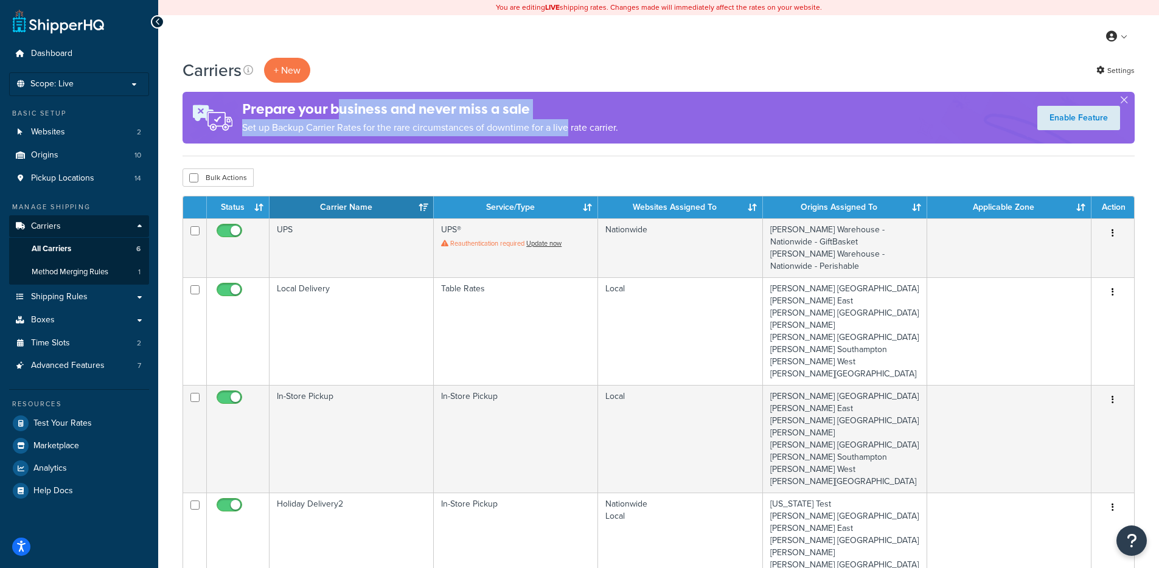
drag, startPoint x: 571, startPoint y: 127, endPoint x: 343, endPoint y: 106, distance: 229.1
click at [343, 105] on div "Prepare your business and never miss a sale Set up Backup Carrier Rates for the…" at bounding box center [430, 117] width 376 height 49
click at [354, 110] on h4 "Prepare your business and never miss a sale" at bounding box center [430, 109] width 376 height 20
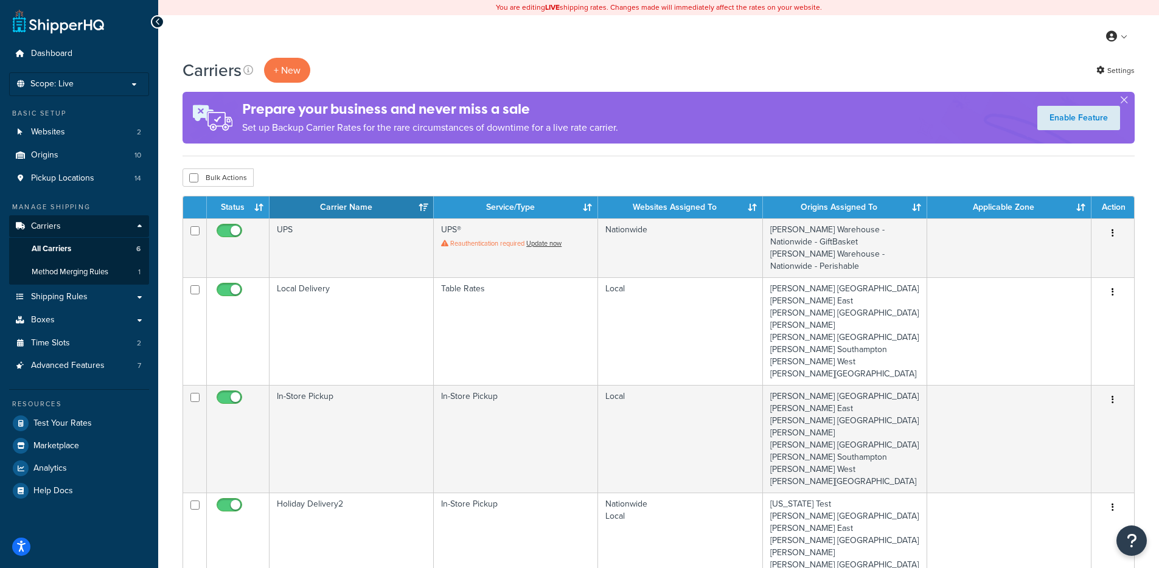
drag, startPoint x: 298, startPoint y: 110, endPoint x: 706, endPoint y: 136, distance: 409.0
click at [706, 136] on div "Prepare your business and never miss a sale Set up Backup Carrier Rates for the…" at bounding box center [659, 118] width 952 height 52
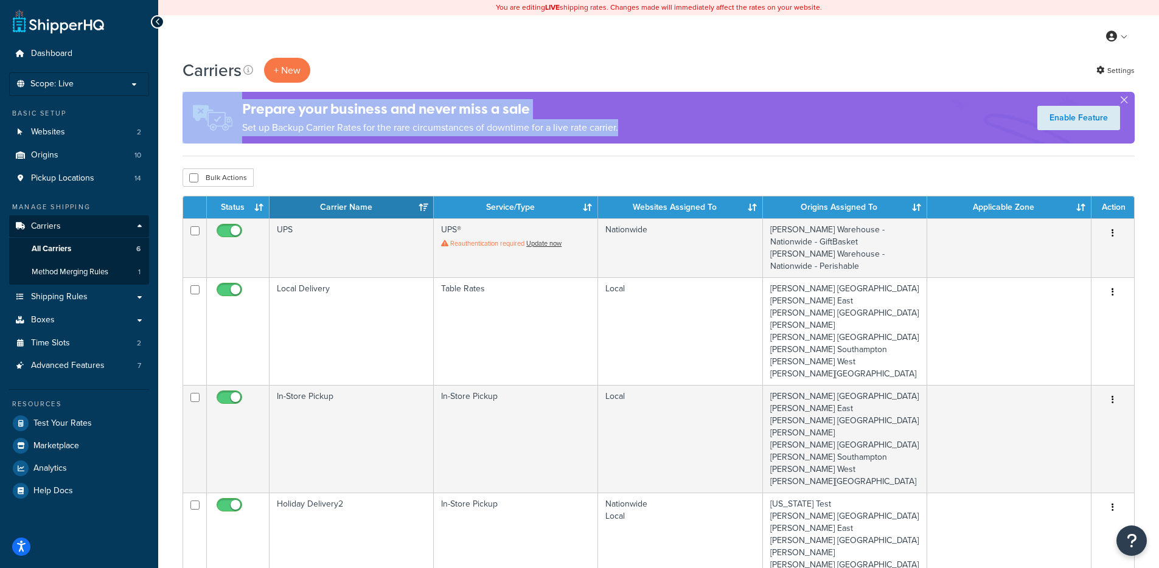
drag, startPoint x: 649, startPoint y: 120, endPoint x: 355, endPoint y: 108, distance: 294.1
click at [286, 84] on div "Carriers + New Settings Prepare your business and never miss a sale Set up Back…" at bounding box center [659, 107] width 952 height 99
click at [402, 119] on p "Set up Backup Carrier Rates for the rare circumstances of downtime for a live r…" at bounding box center [430, 127] width 376 height 17
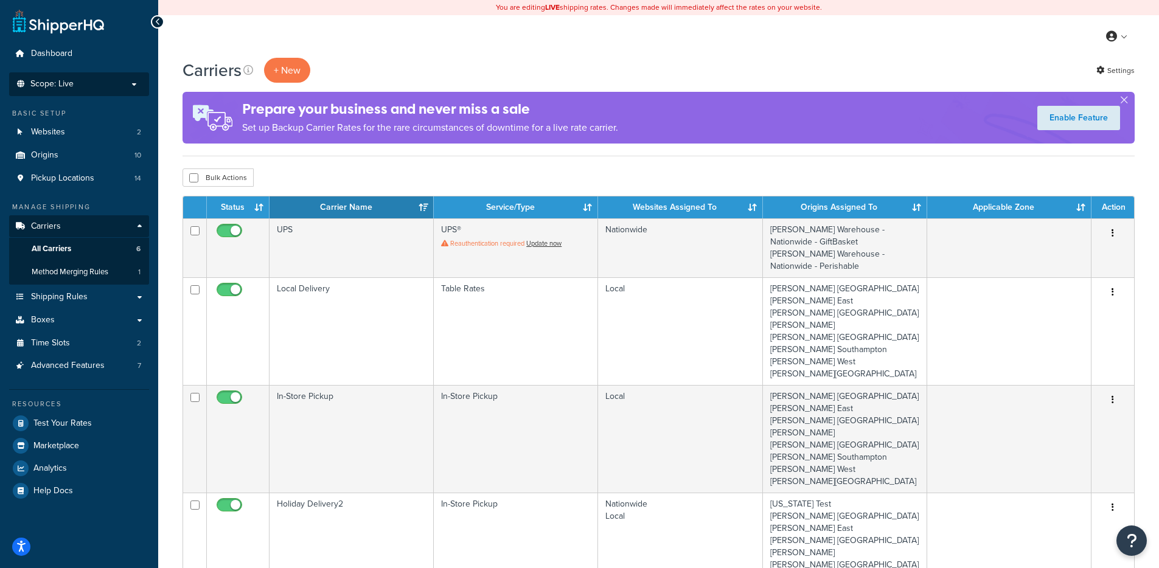
click at [110, 91] on li "Scope: Live Development Integration Test Manage Scopes" at bounding box center [79, 84] width 140 height 24
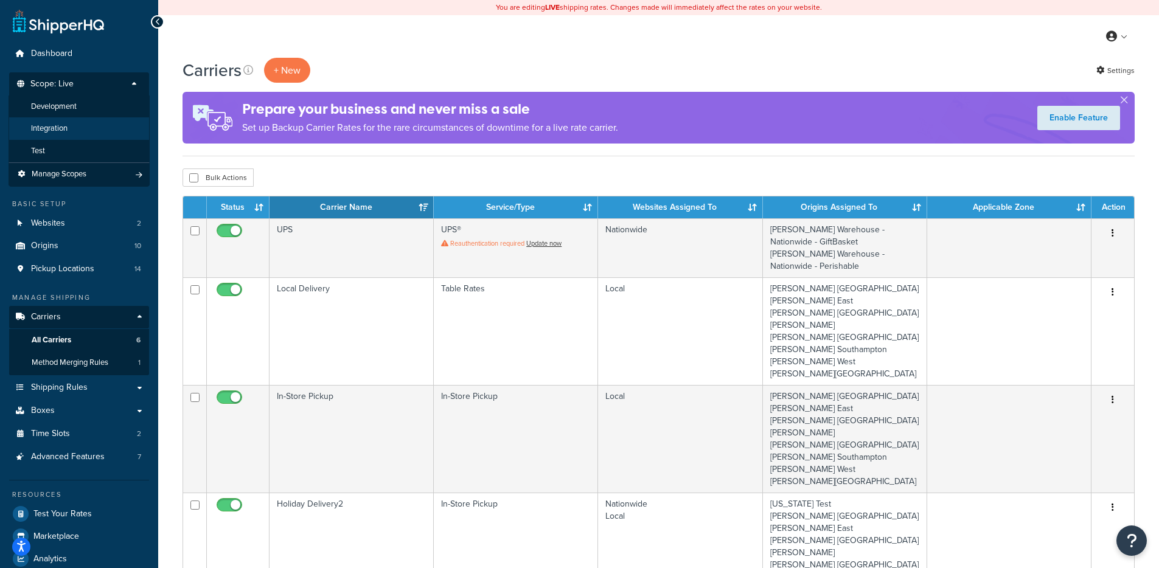
click at [87, 133] on li "Integration" at bounding box center [79, 128] width 141 height 23
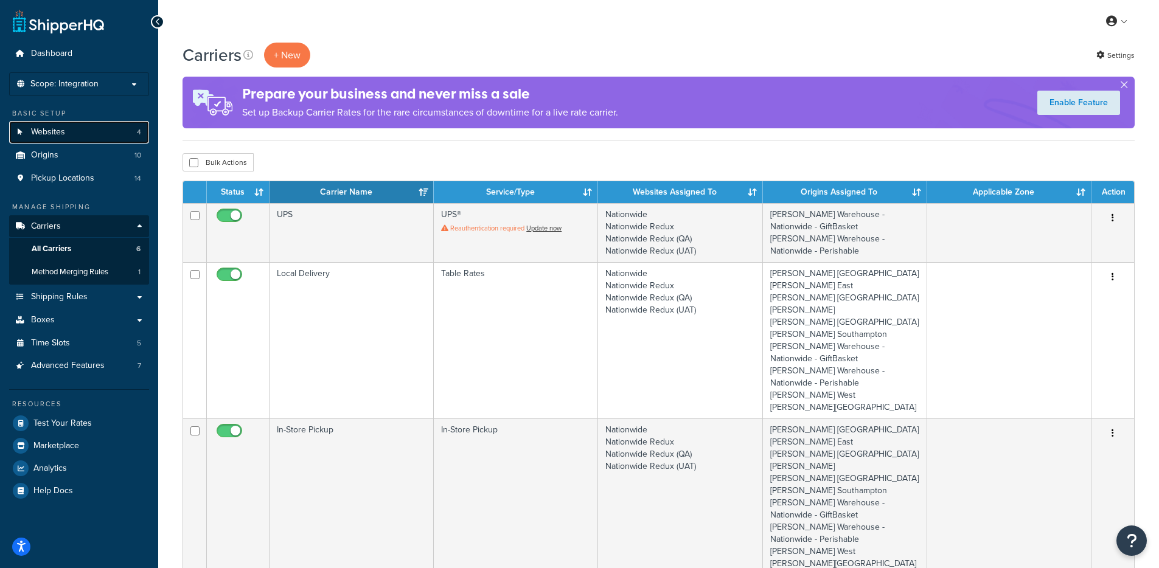
click at [75, 135] on link "Websites 4" at bounding box center [79, 132] width 140 height 23
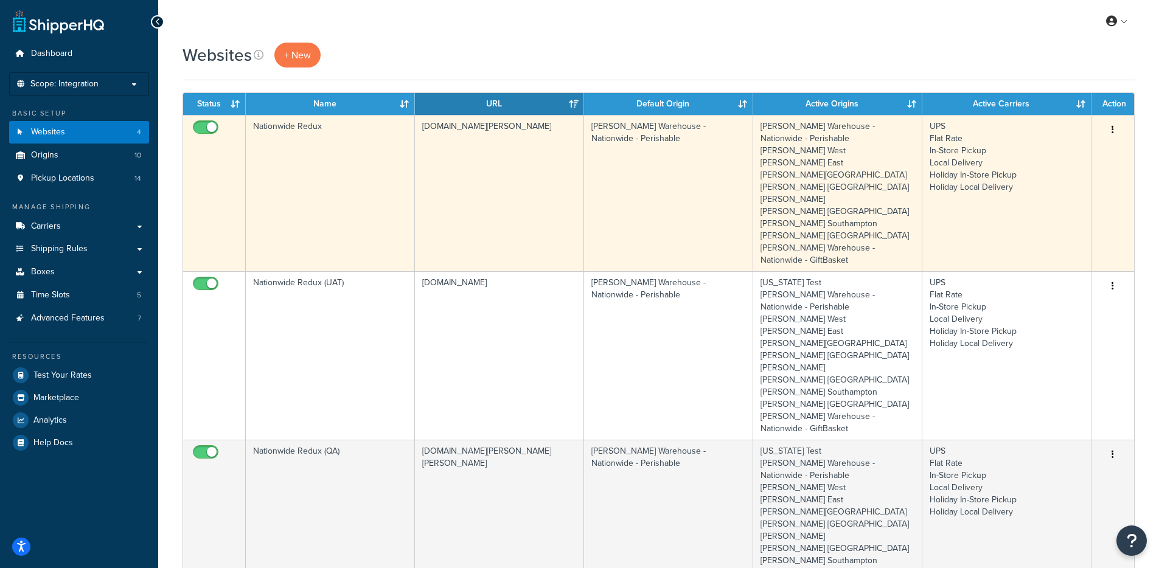
click at [447, 237] on td "[DOMAIN_NAME][PERSON_NAME]" at bounding box center [499, 193] width 169 height 156
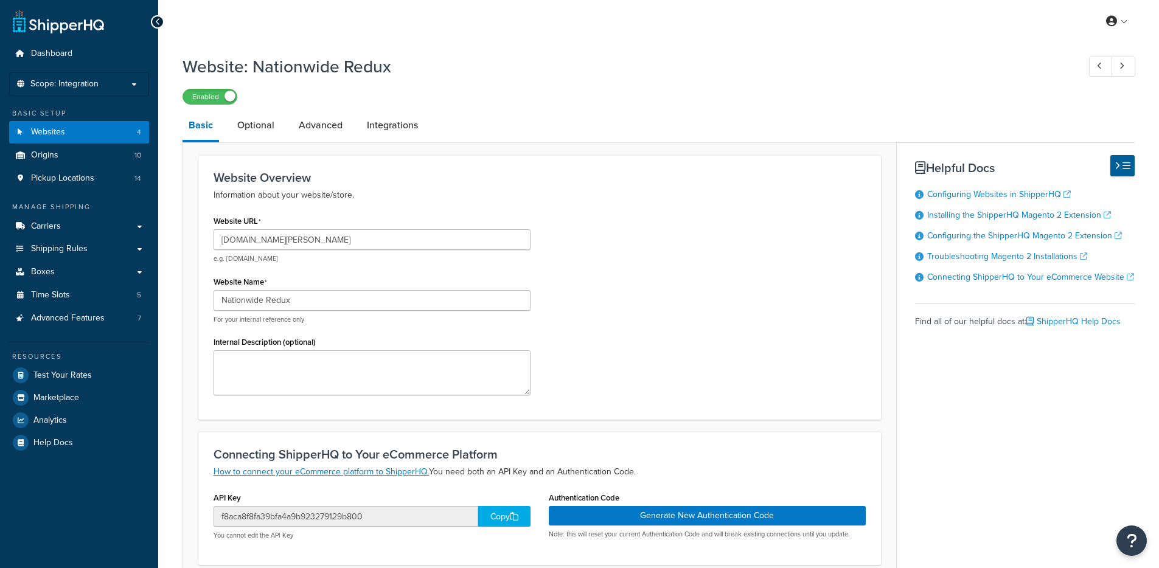
select select "84562"
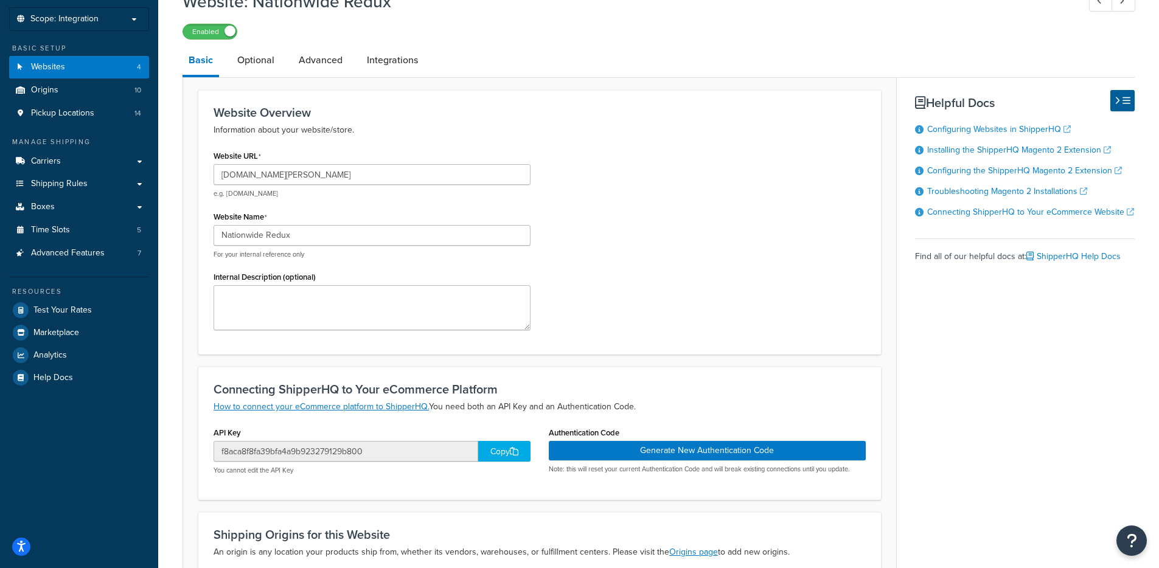
scroll to position [245, 0]
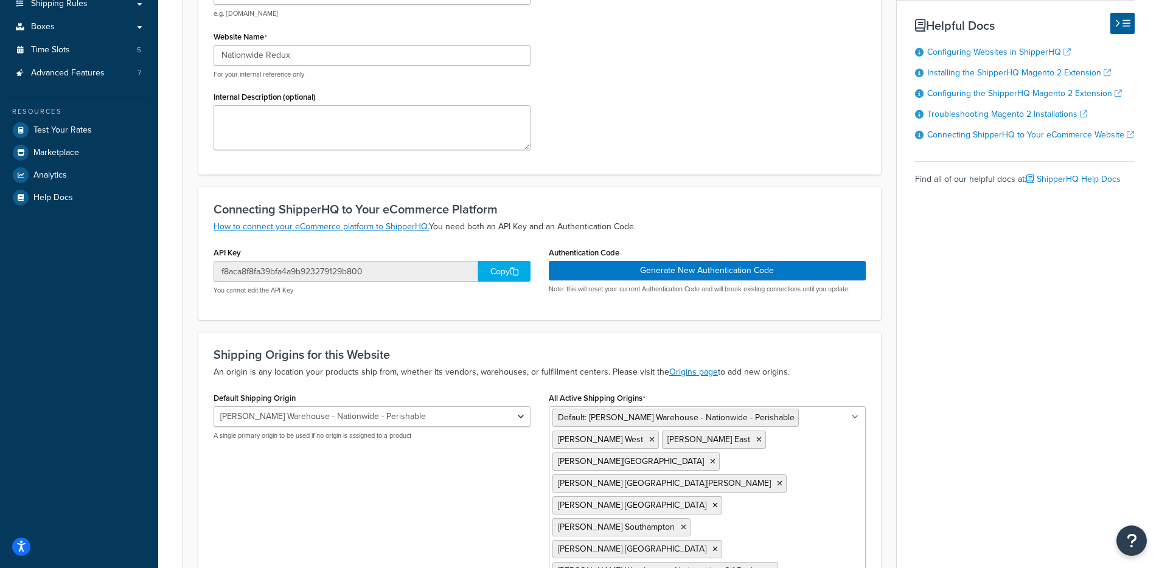
click at [482, 271] on div "Copy" at bounding box center [504, 271] width 52 height 21
